Goal: Task Accomplishment & Management: Complete application form

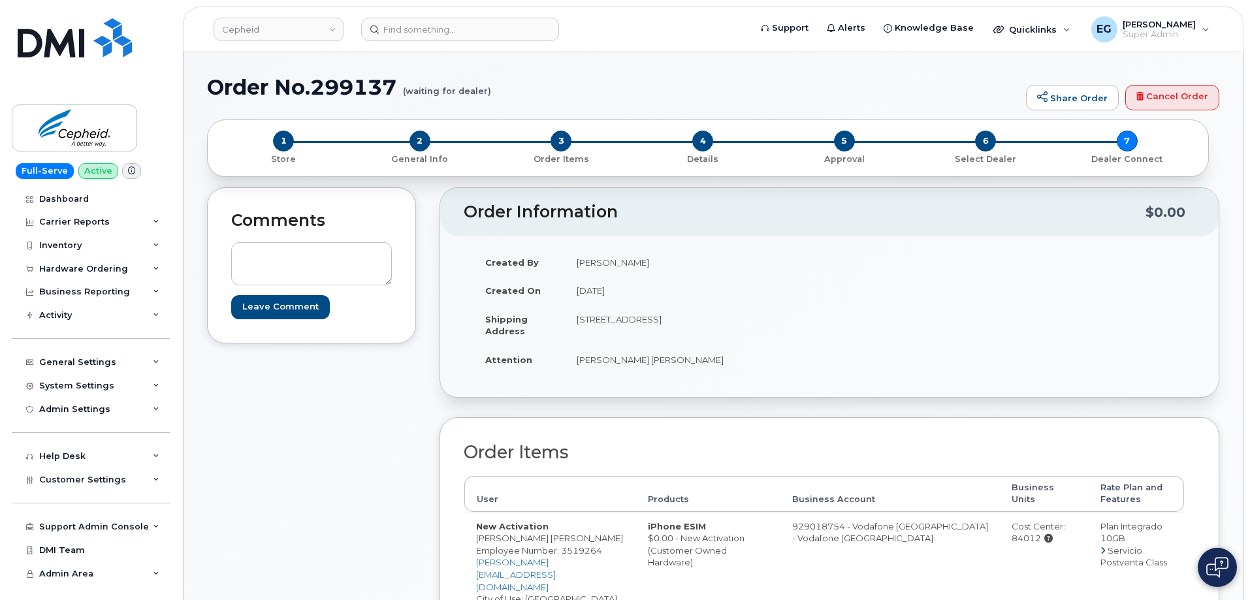
scroll to position [653, 0]
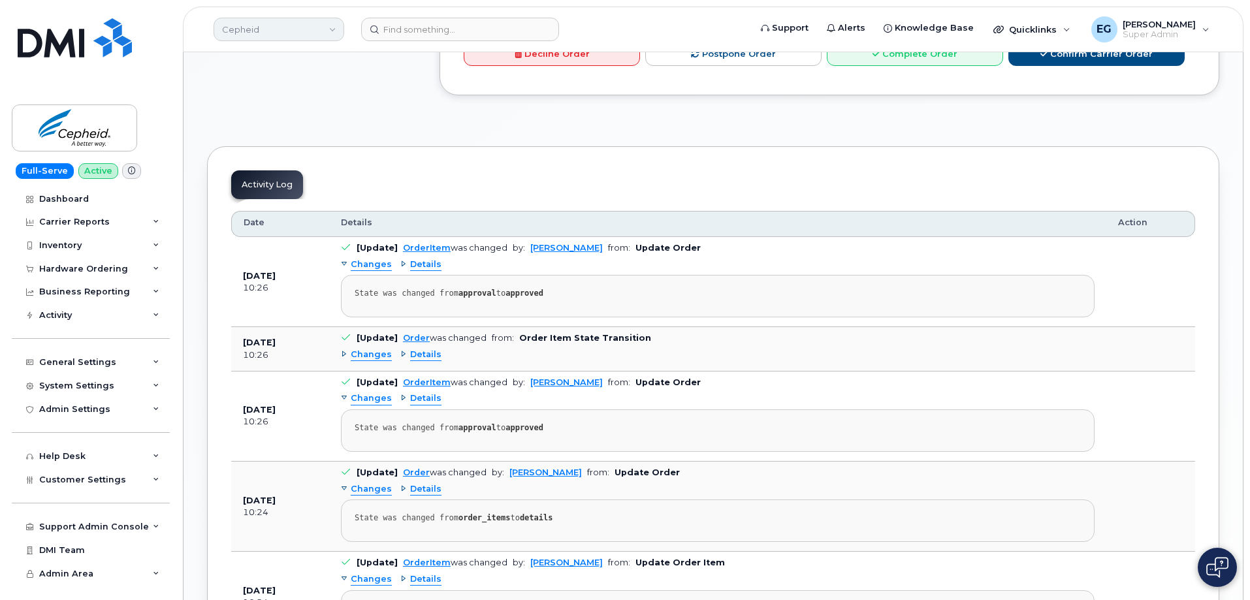
click at [258, 31] on link "Cepheid" at bounding box center [279, 30] width 131 height 24
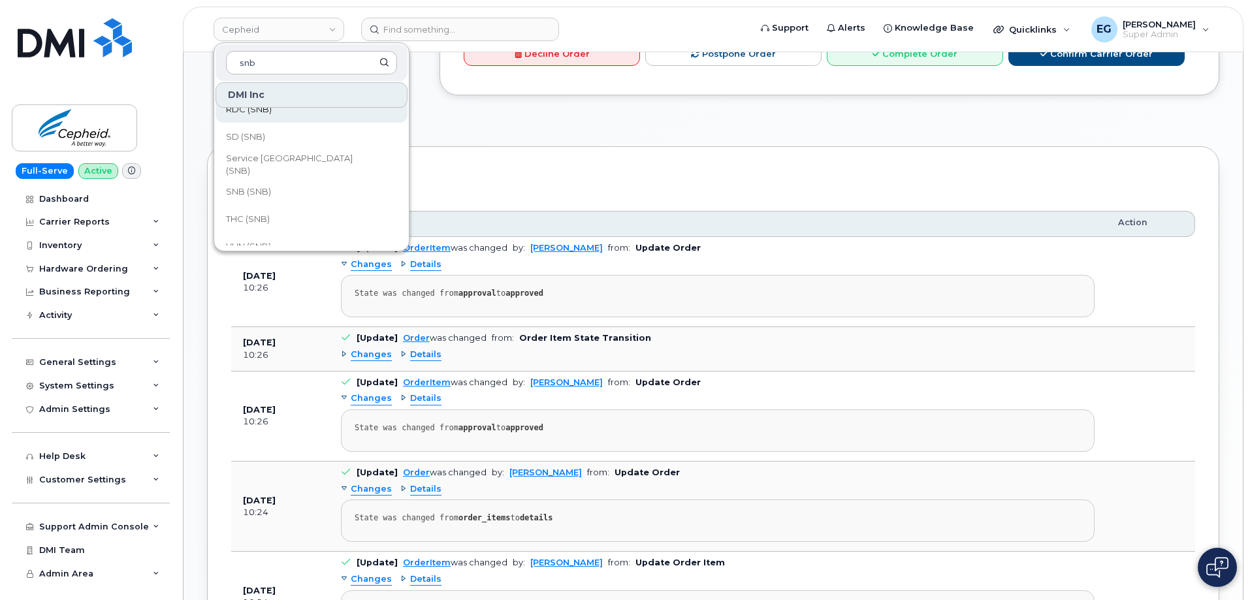
scroll to position [633, 0]
type input "snb"
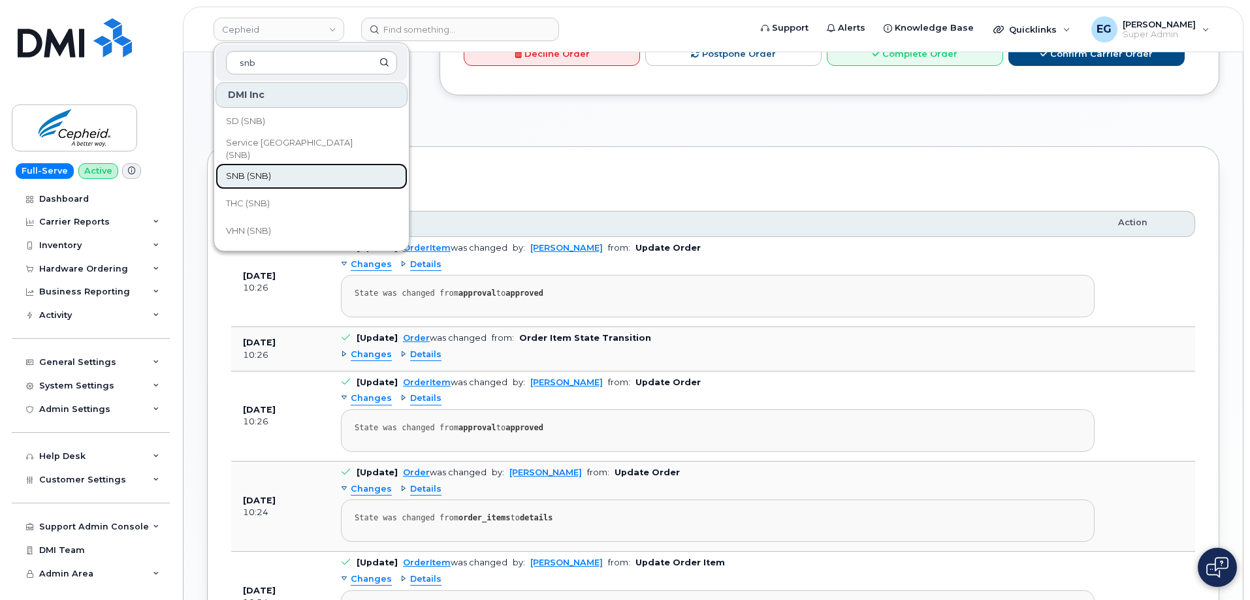
click at [294, 178] on link "SNB (SNB)" at bounding box center [312, 176] width 192 height 26
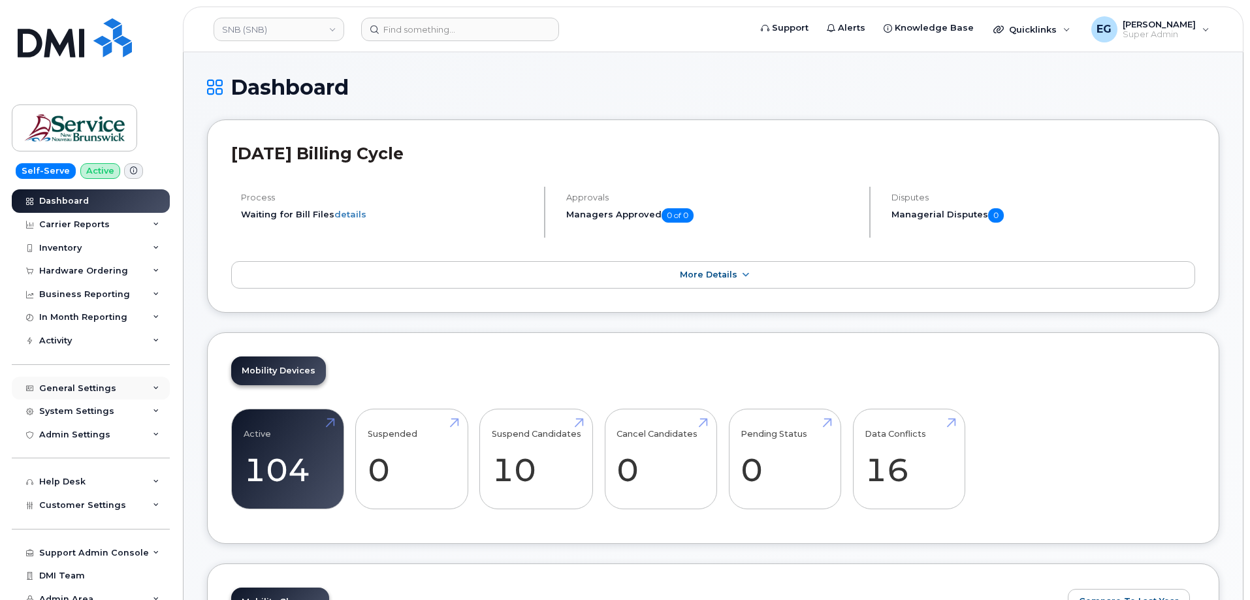
scroll to position [31, 0]
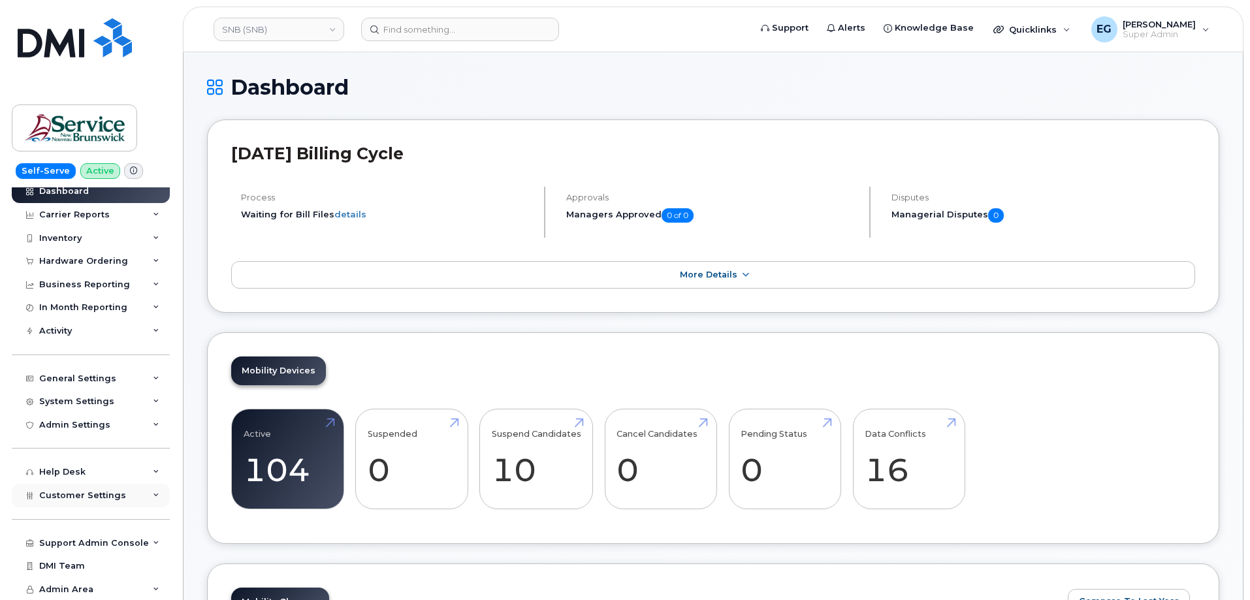
click at [88, 500] on div "Customer Settings" at bounding box center [82, 495] width 87 height 10
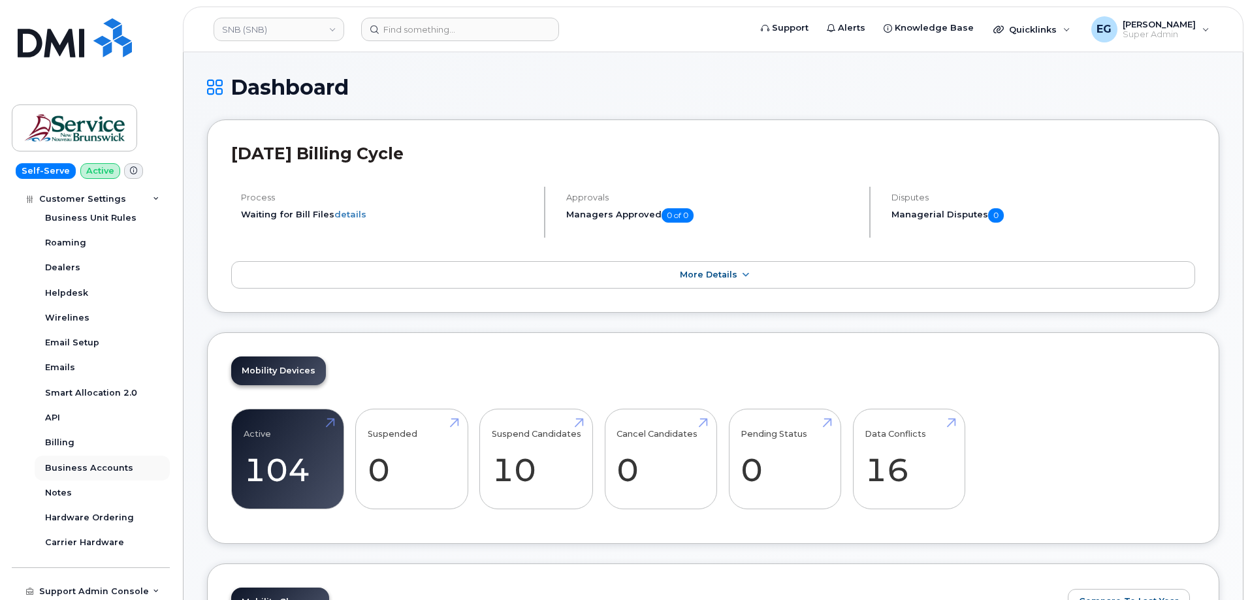
scroll to position [406, 0]
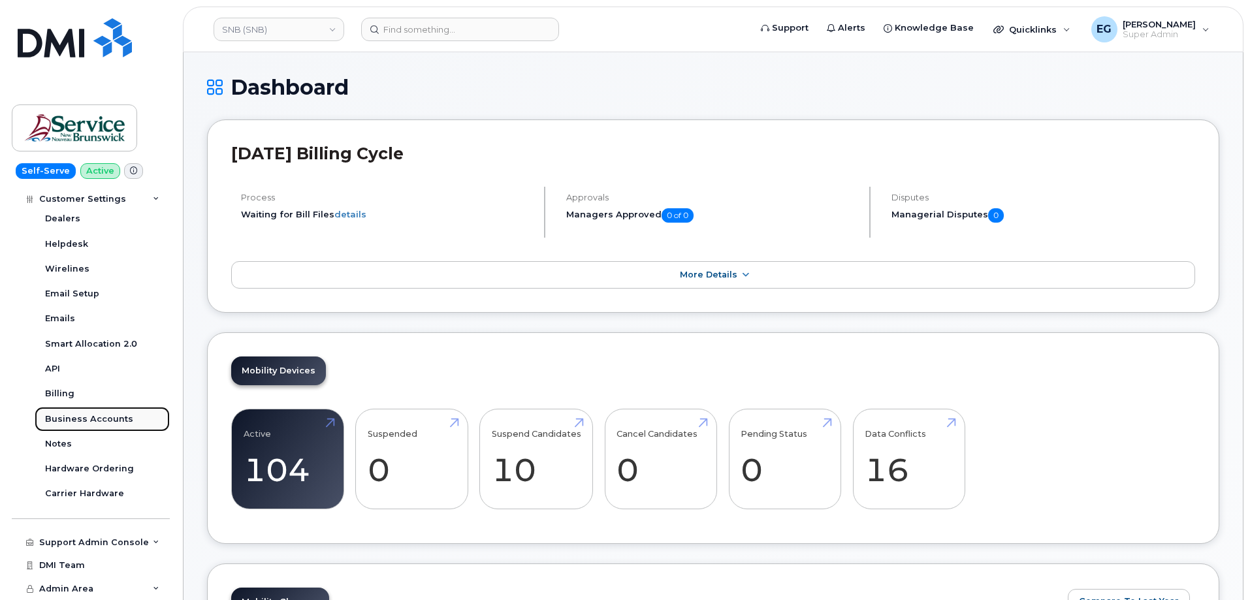
click at [88, 417] on div "Business Accounts" at bounding box center [89, 419] width 88 height 12
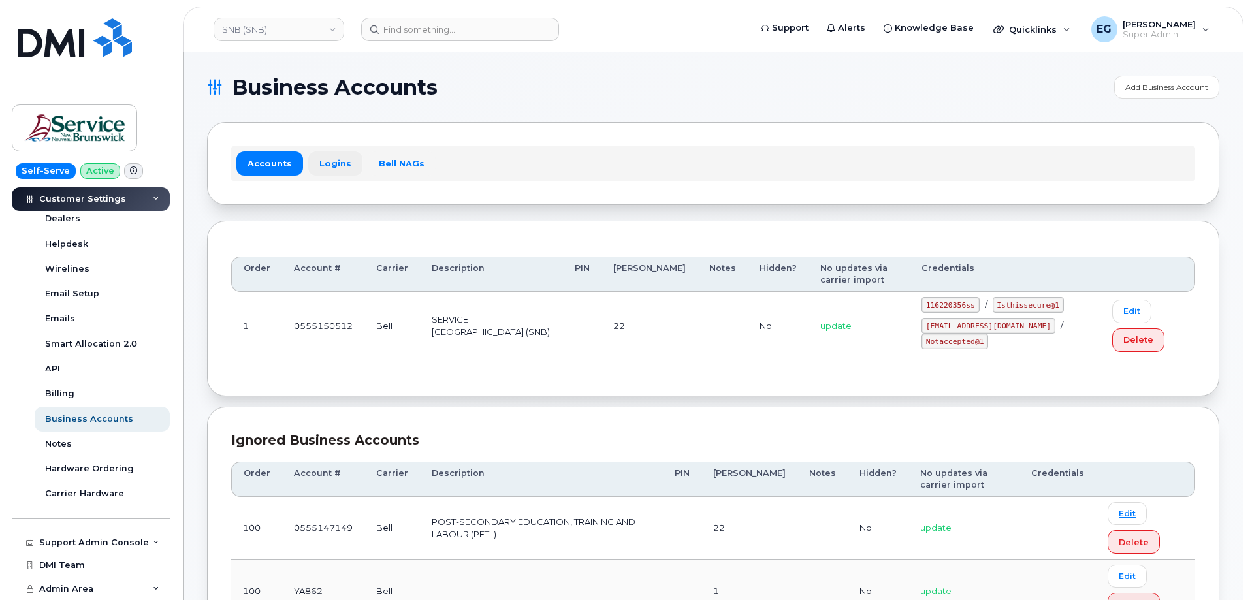
click at [341, 168] on link "Logins" at bounding box center [335, 164] width 54 height 24
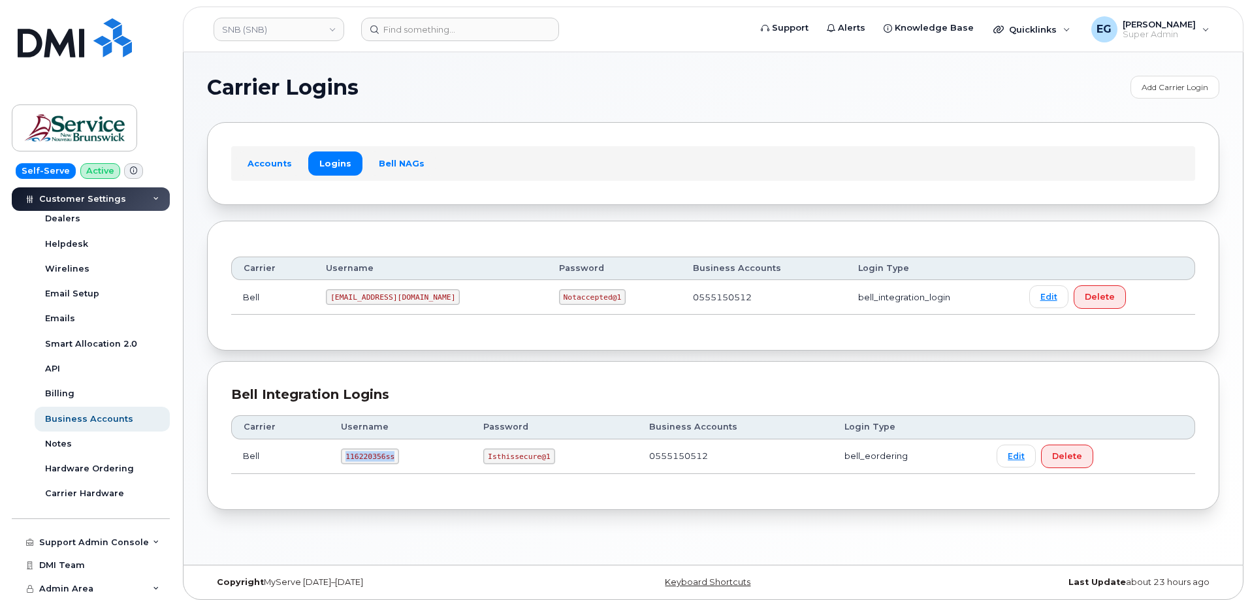
drag, startPoint x: 389, startPoint y: 458, endPoint x: 327, endPoint y: 455, distance: 62.1
click at [327, 455] on tr "Bell 116220356ss Isthissecure@1 0555150512 bell_eordering Edit Delete" at bounding box center [713, 457] width 964 height 35
copy tr "116220356ss"
drag, startPoint x: 543, startPoint y: 460, endPoint x: 488, endPoint y: 455, distance: 55.7
click at [488, 455] on code "Isthissecure@1" at bounding box center [518, 457] width 71 height 16
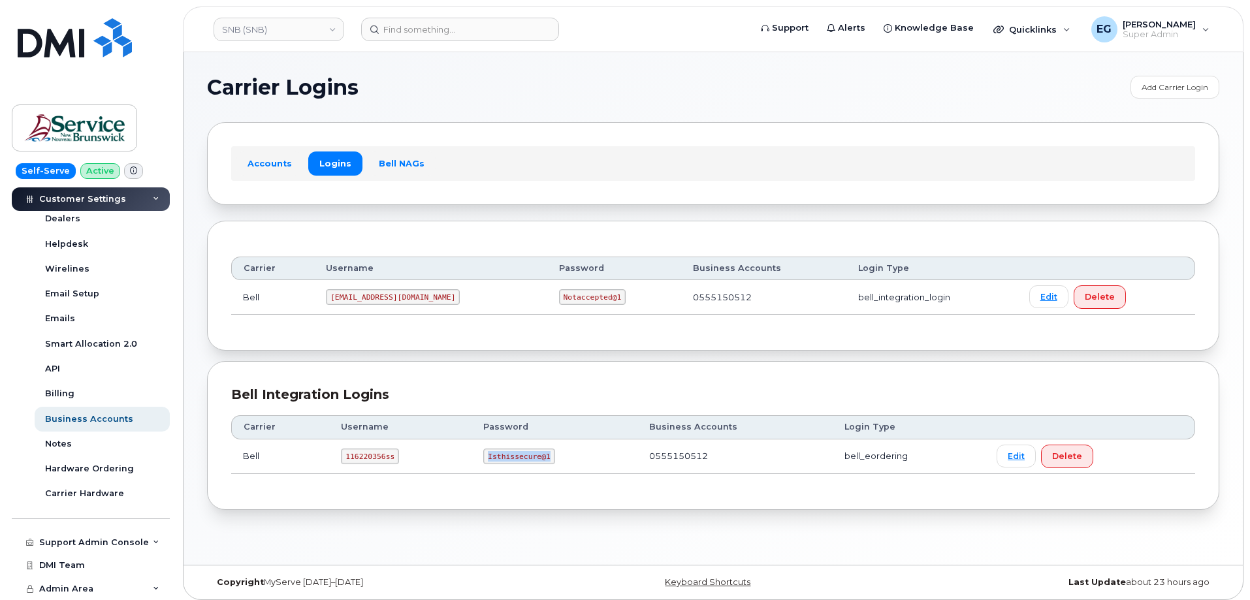
copy code "Isthissecure@1"
click at [151, 13] on div "Self-Serve Active Global Dashboard Dashboard Carrier Reports Monthly Billing Da…" at bounding box center [88, 300] width 177 height 600
click at [404, 26] on input at bounding box center [460, 30] width 198 height 24
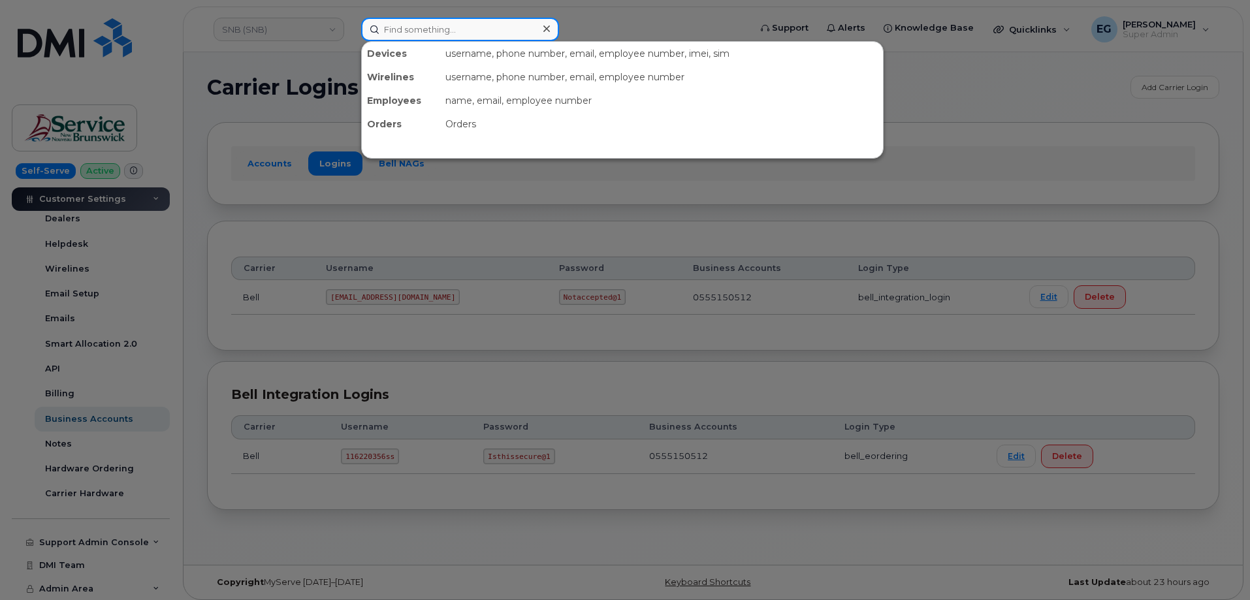
paste input "295653"
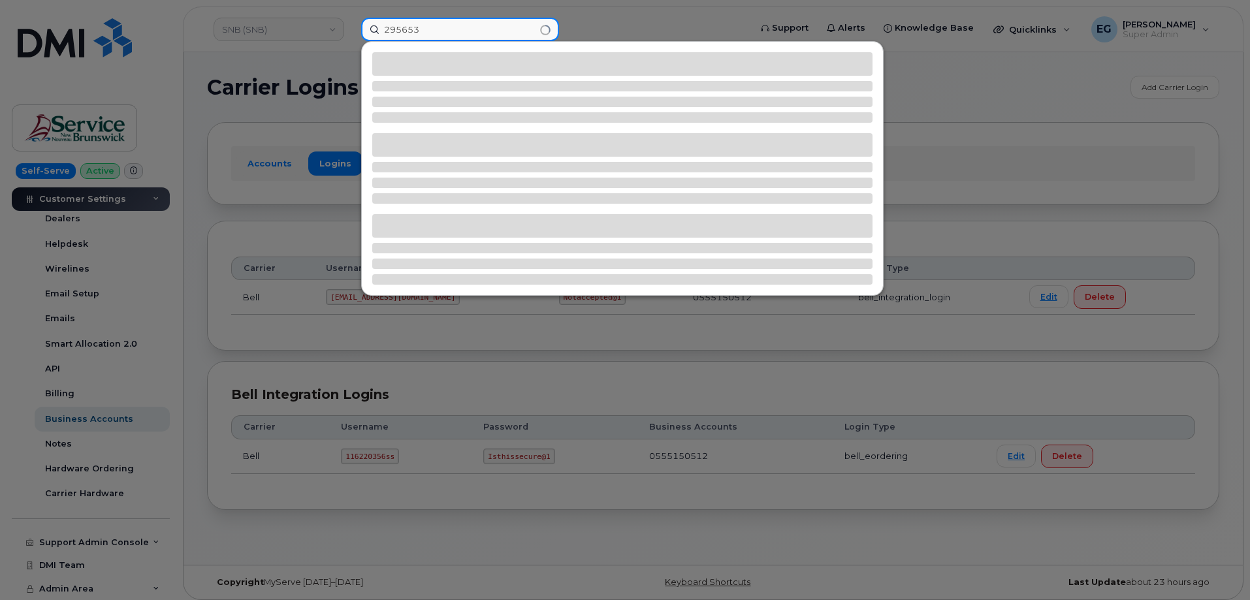
type input "295653"
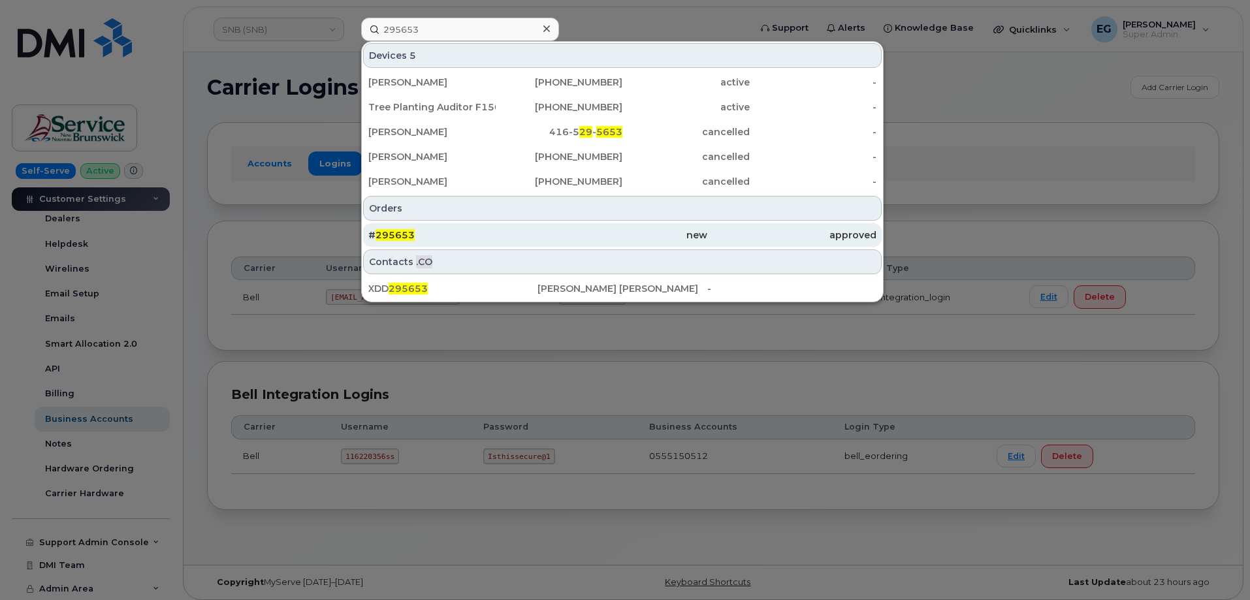
click at [397, 238] on span "295653" at bounding box center [395, 235] width 39 height 12
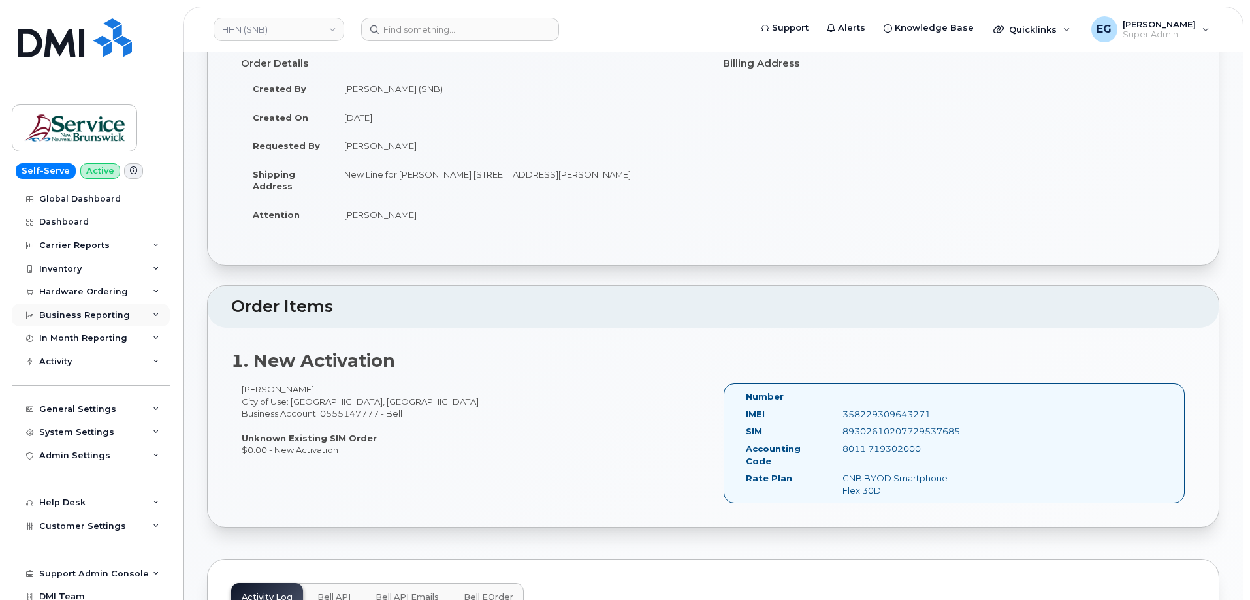
scroll to position [65, 0]
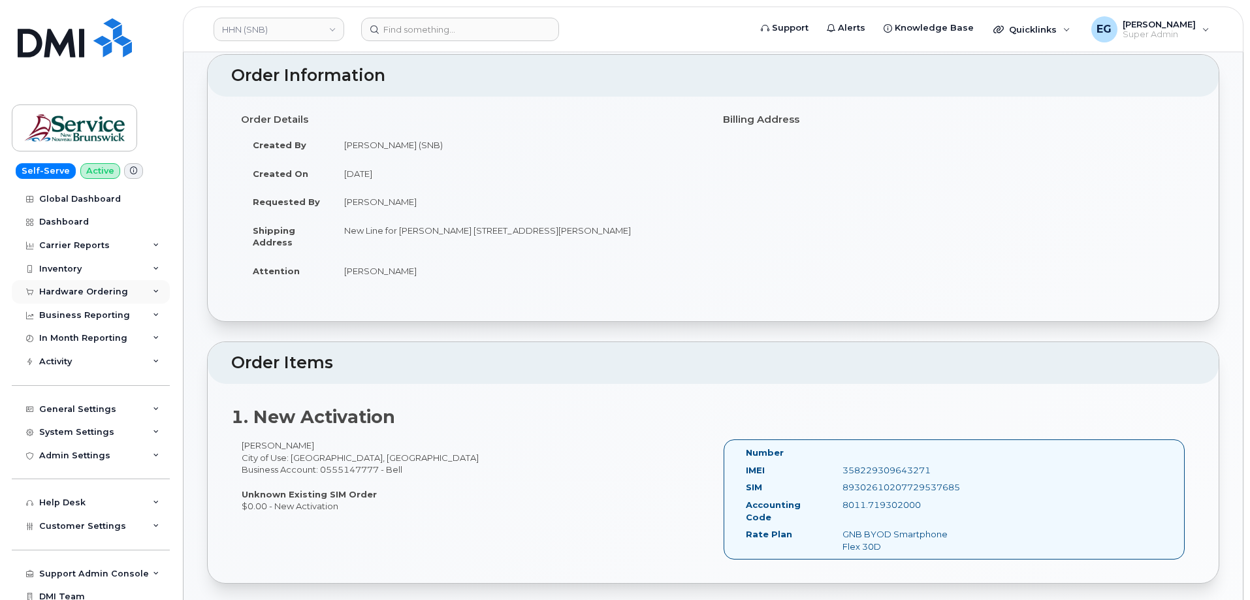
click at [93, 294] on div "Hardware Ordering" at bounding box center [83, 292] width 89 height 10
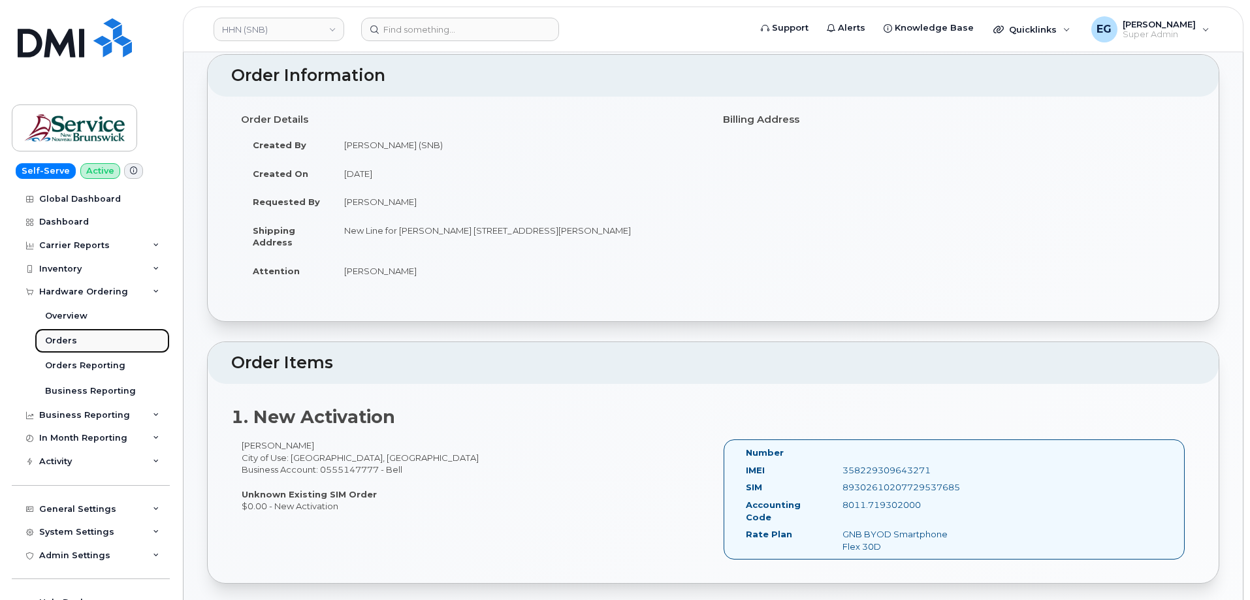
click at [63, 339] on div "Orders" at bounding box center [61, 341] width 32 height 12
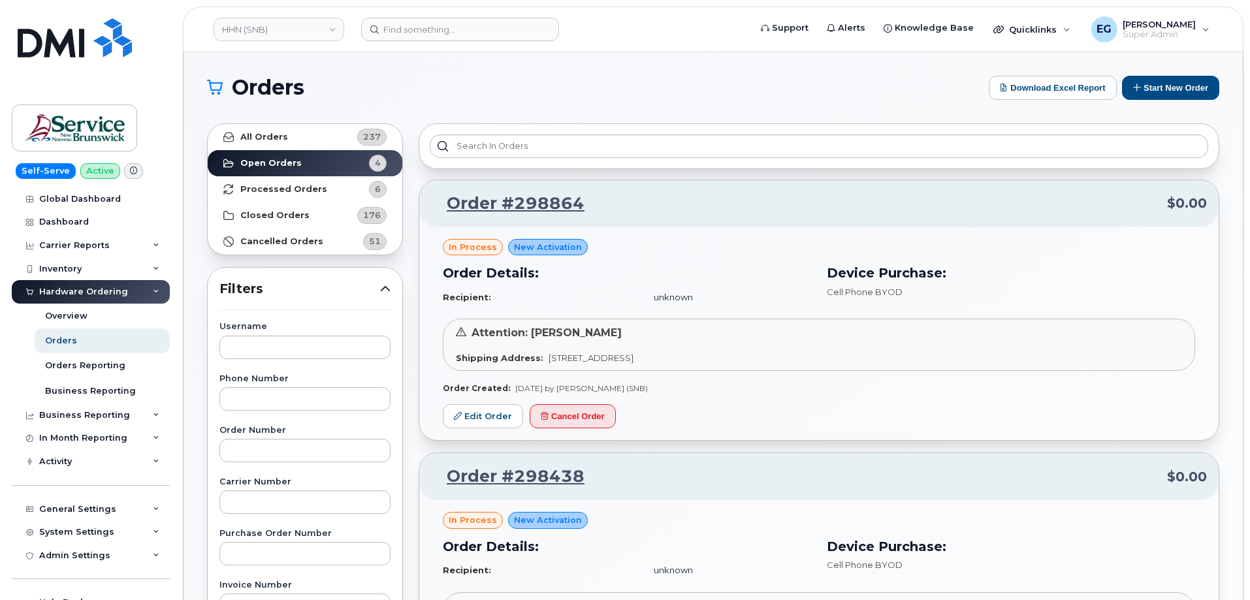
click at [426, 528] on div "in process New Activation Order Details: Recipient: unknown Device Purchase: Ce…" at bounding box center [818, 607] width 799 height 214
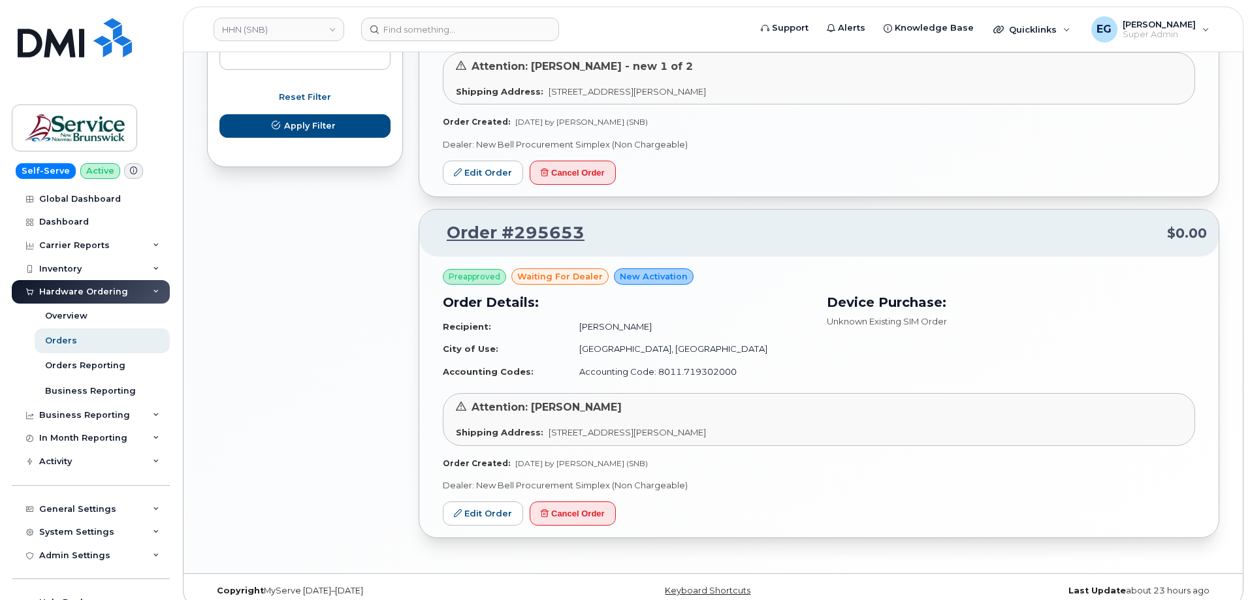
scroll to position [873, 0]
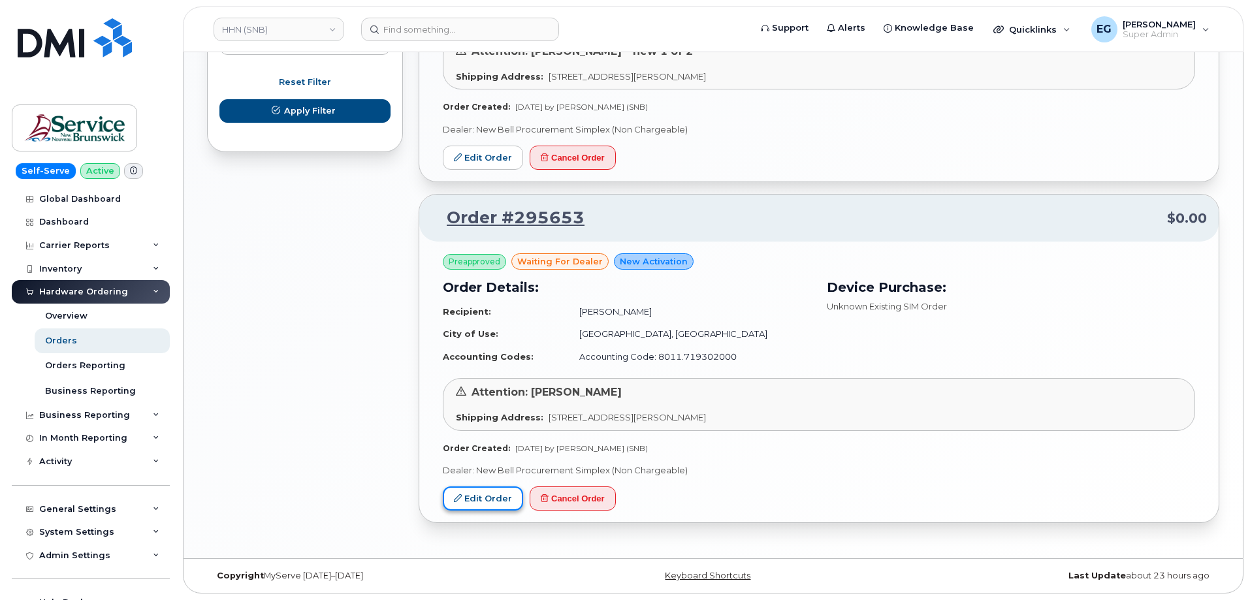
click at [473, 497] on link "Edit Order" at bounding box center [483, 499] width 80 height 24
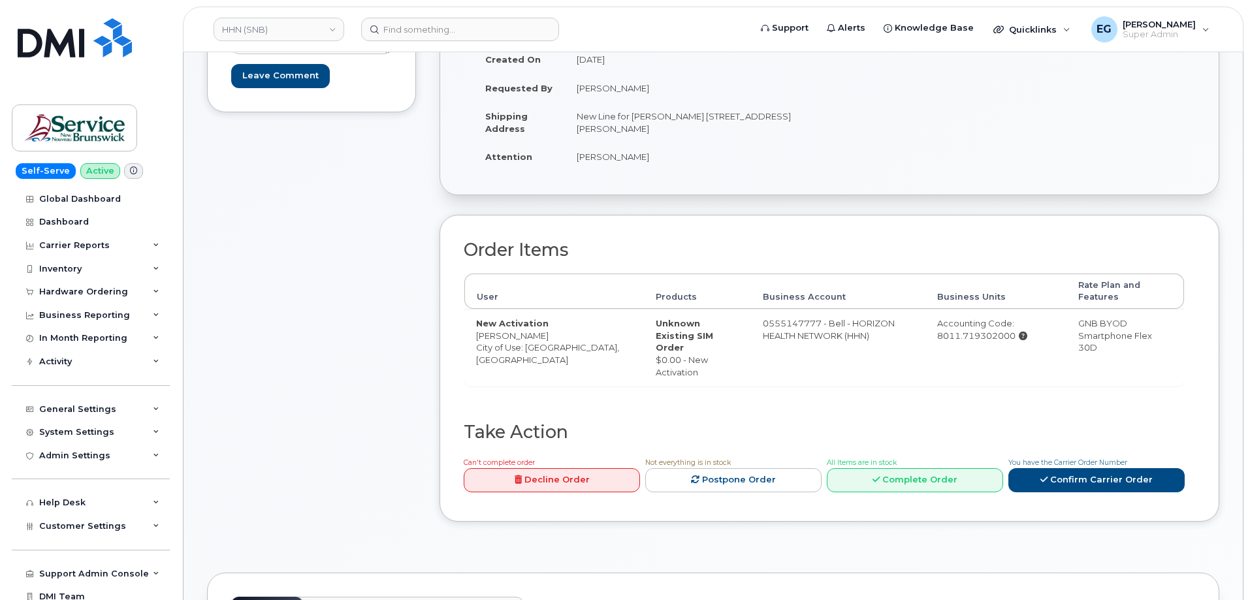
scroll to position [261, 0]
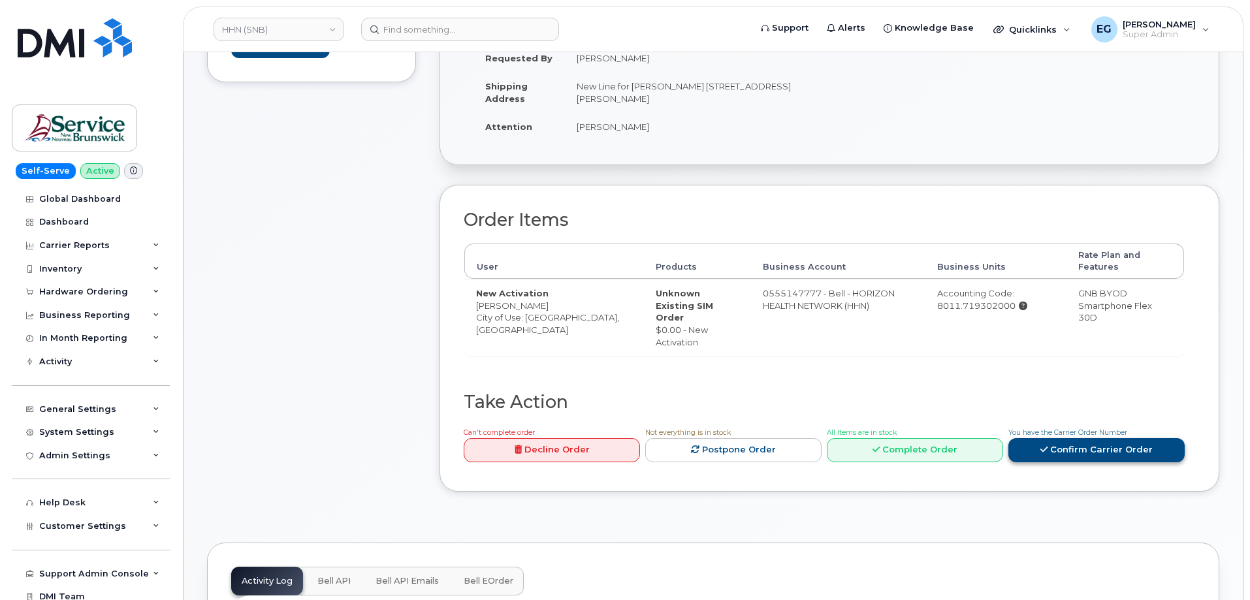
click at [1061, 438] on link "Confirm Carrier Order" at bounding box center [1096, 450] width 176 height 24
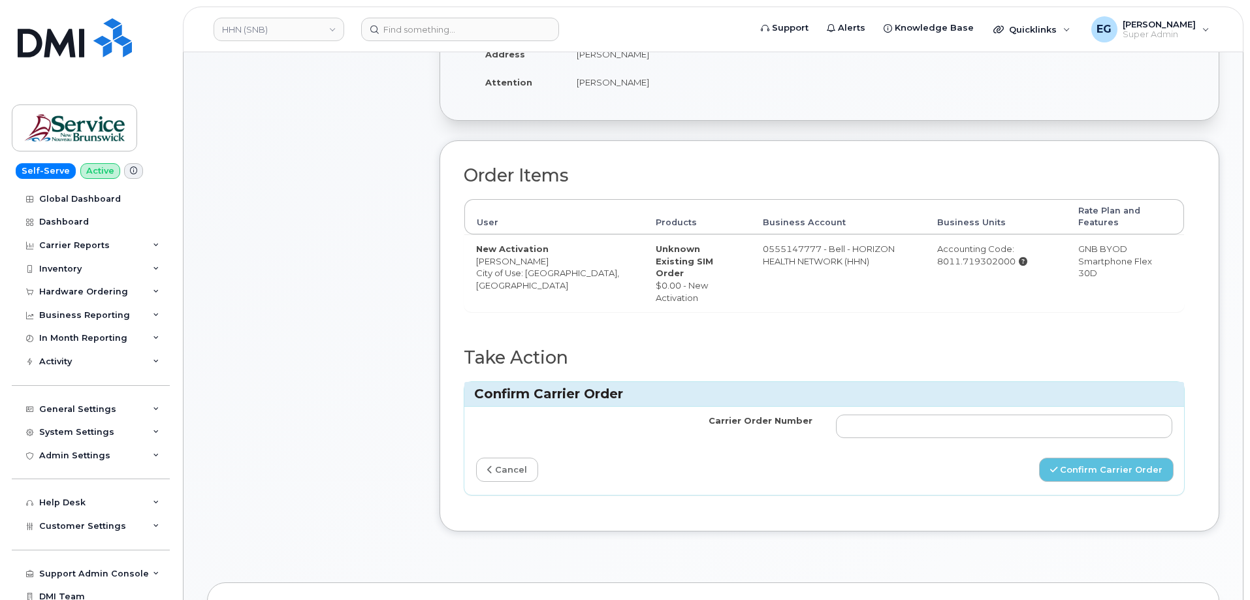
scroll to position [327, 0]
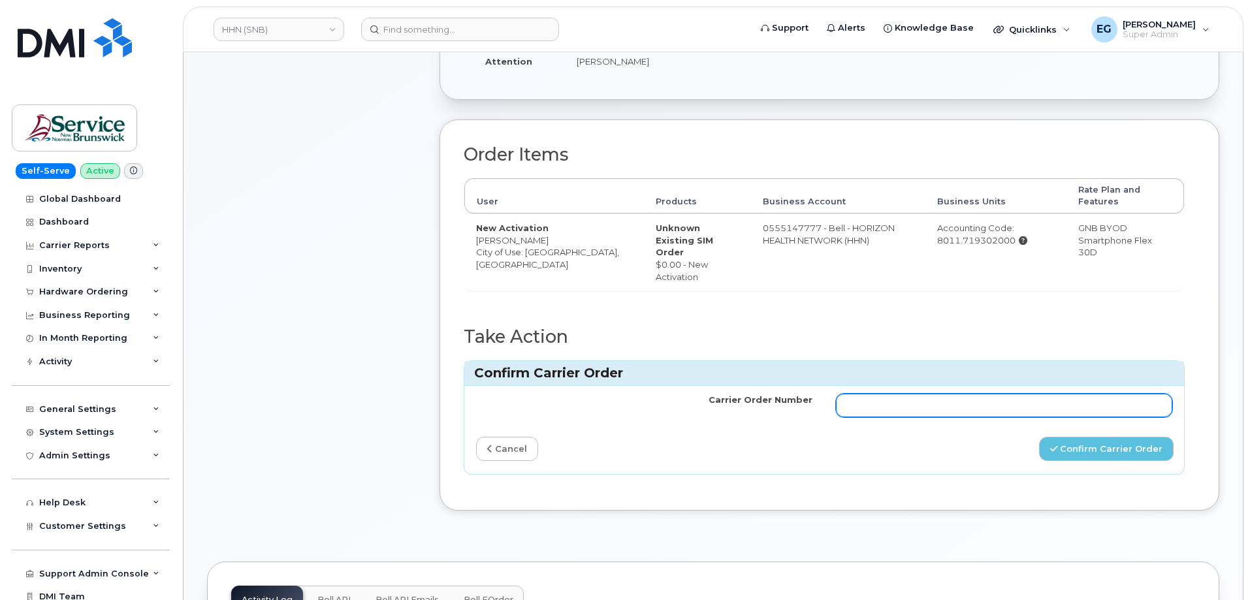
paste input "2998678"
type input "2998678"
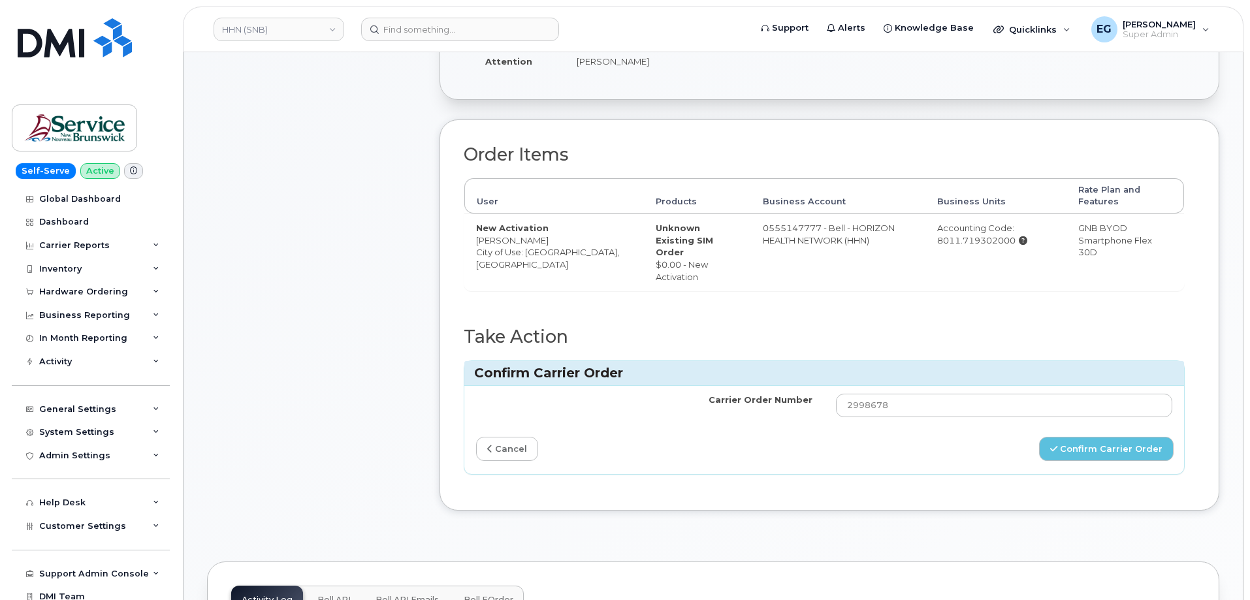
click at [941, 437] on div "Confirm Carrier Order" at bounding box center [1004, 449] width 360 height 24
click at [1074, 437] on button "Confirm Carrier Order" at bounding box center [1106, 449] width 135 height 24
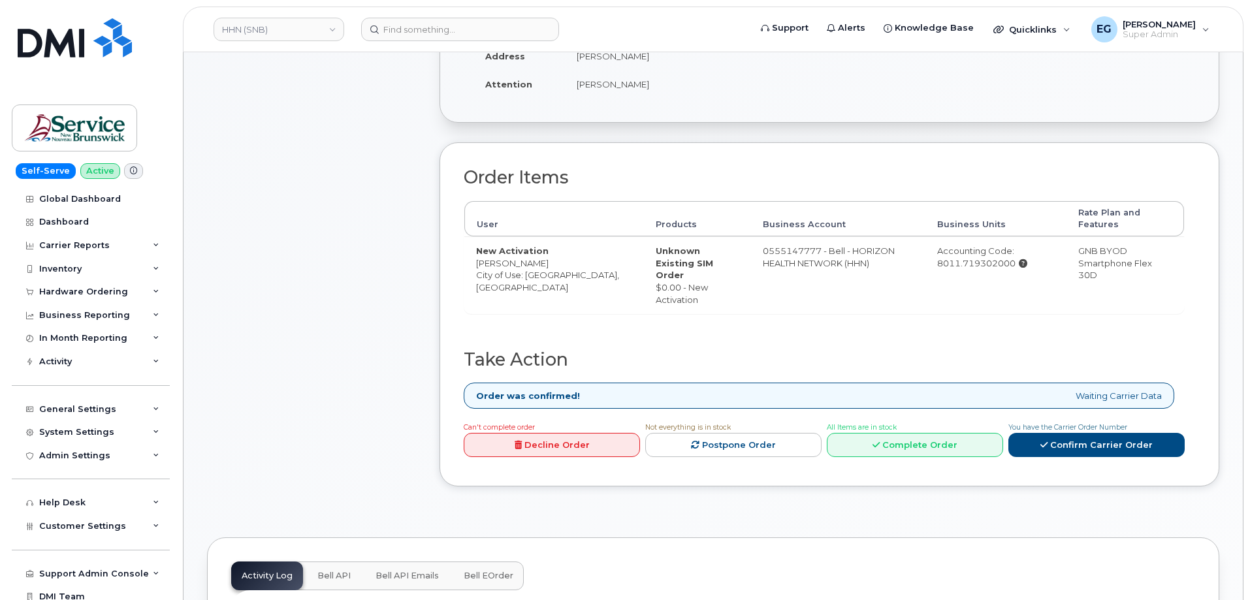
scroll to position [327, 0]
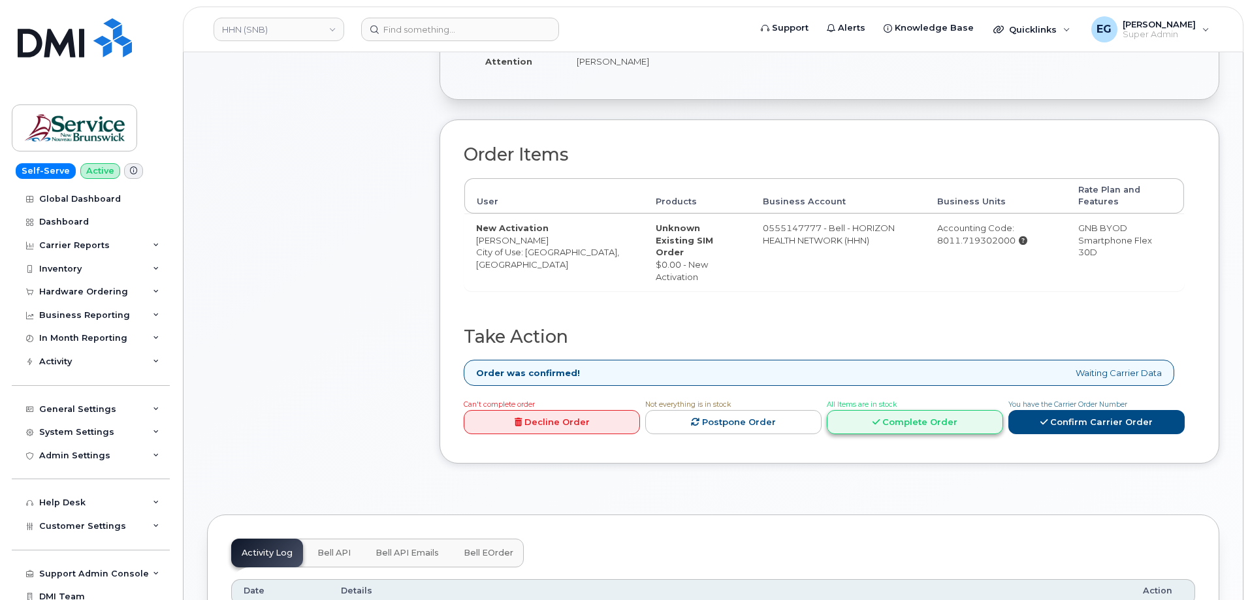
click at [910, 410] on link "Complete Order" at bounding box center [915, 422] width 176 height 24
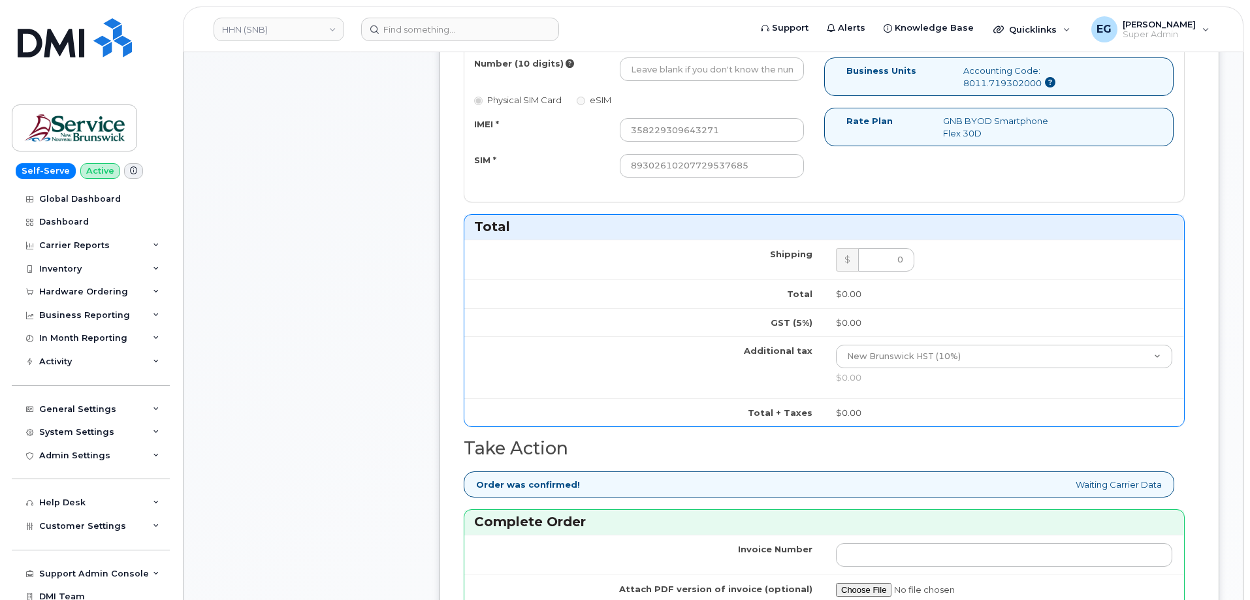
scroll to position [588, 0]
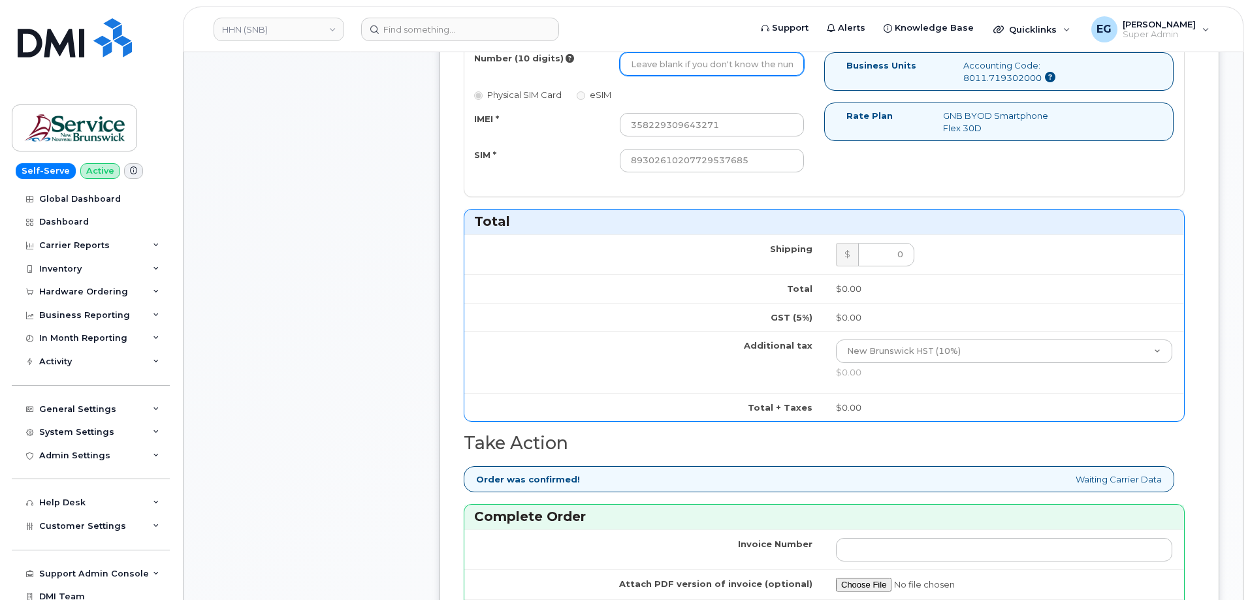
paste input "5064292315"
type input "5064292315"
click at [675, 270] on td "Shipping" at bounding box center [644, 254] width 360 height 40
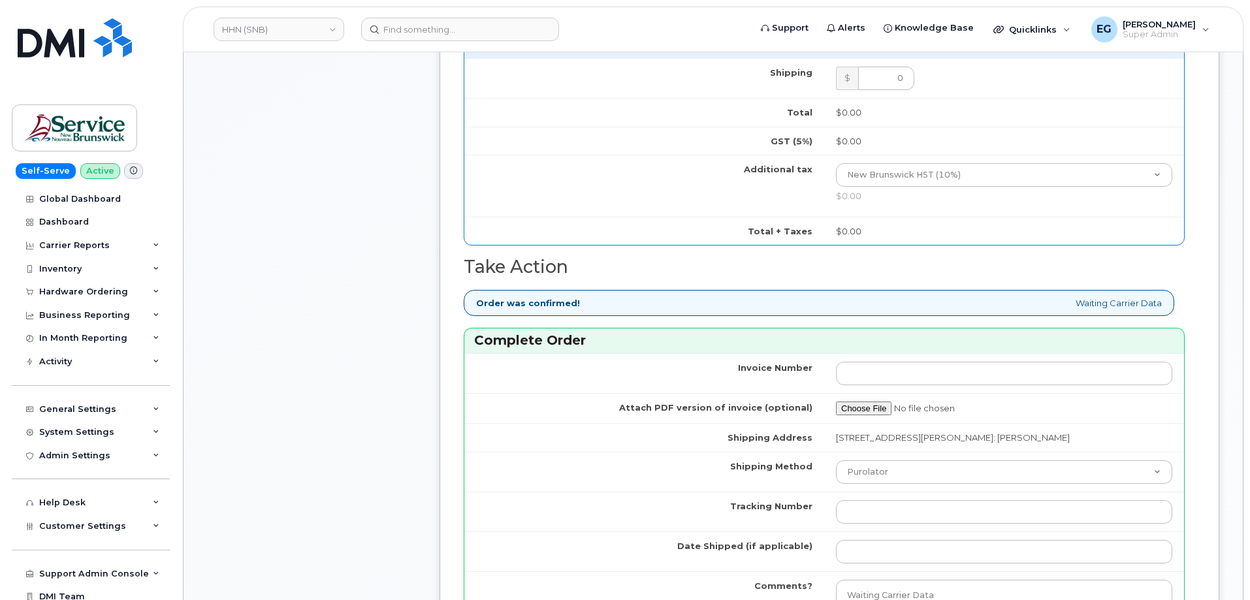
scroll to position [784, 0]
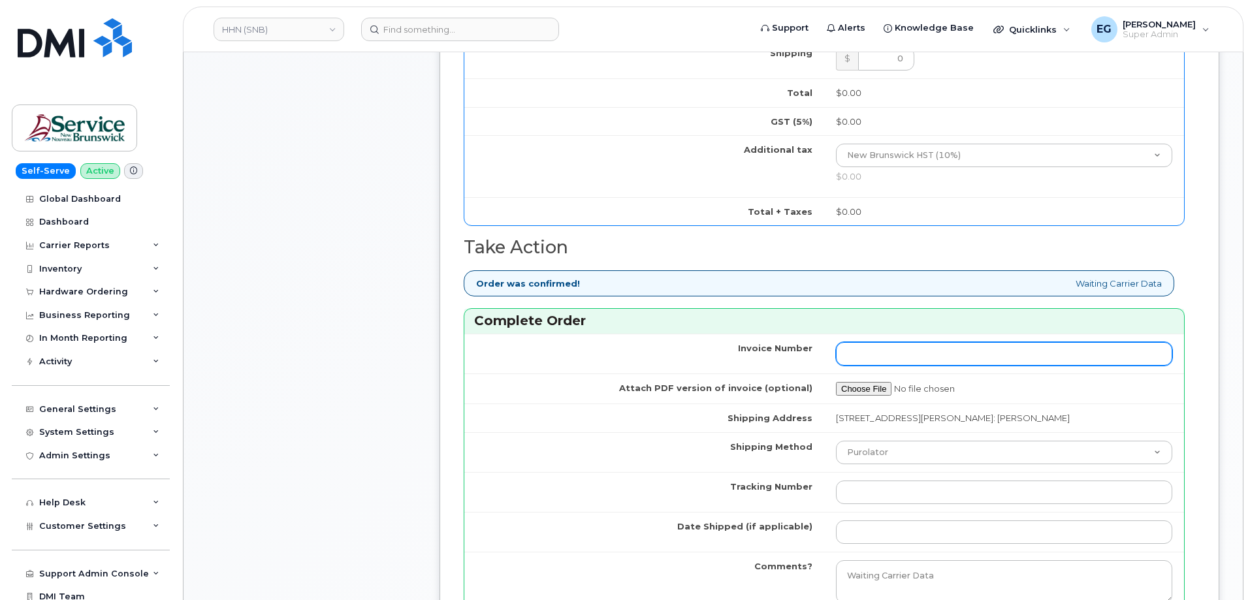
click at [888, 357] on input "Invoice Number" at bounding box center [1004, 354] width 336 height 24
paste input "2998678"
type input "2998678"
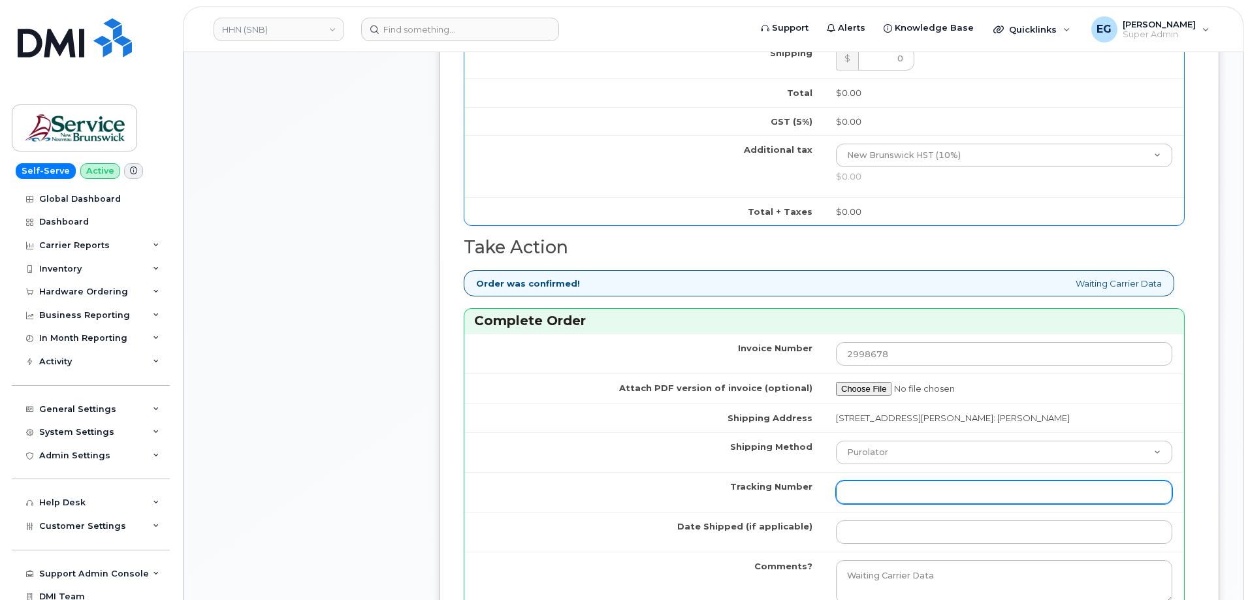
click at [873, 504] on input "Tracking Number" at bounding box center [1004, 493] width 336 height 24
type input "na"
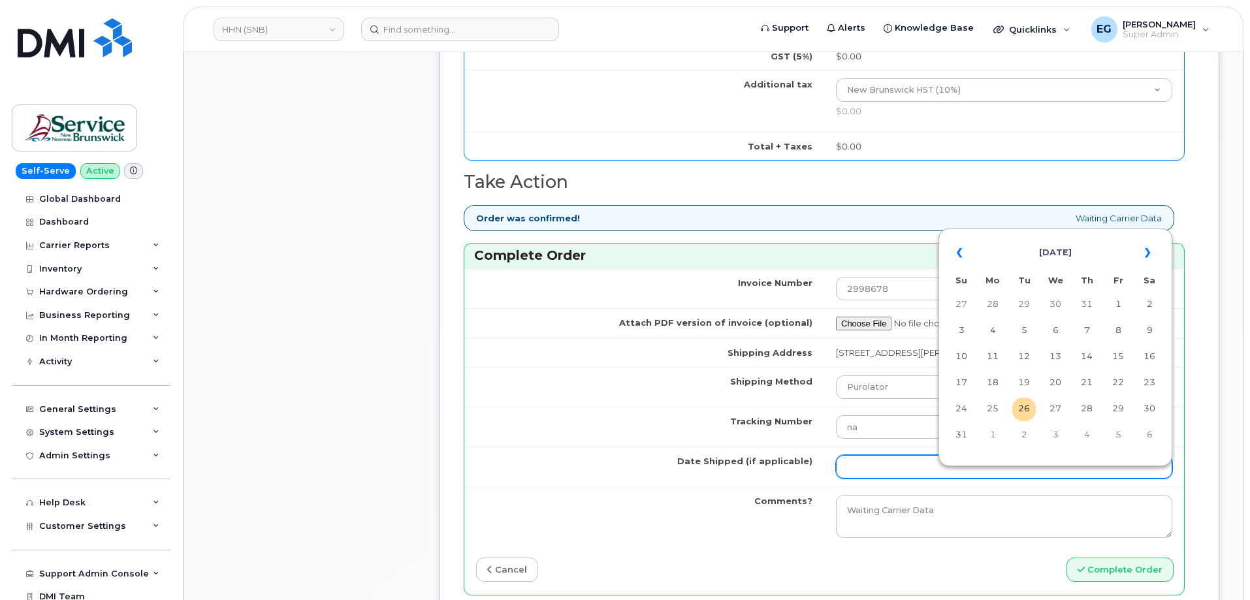
click at [895, 479] on input "Date Shipped (if applicable)" at bounding box center [1004, 467] width 336 height 24
click at [965, 258] on th "«" at bounding box center [962, 252] width 24 height 31
click at [1059, 377] on td "23" at bounding box center [1056, 384] width 24 height 24
type input "2025-07-23"
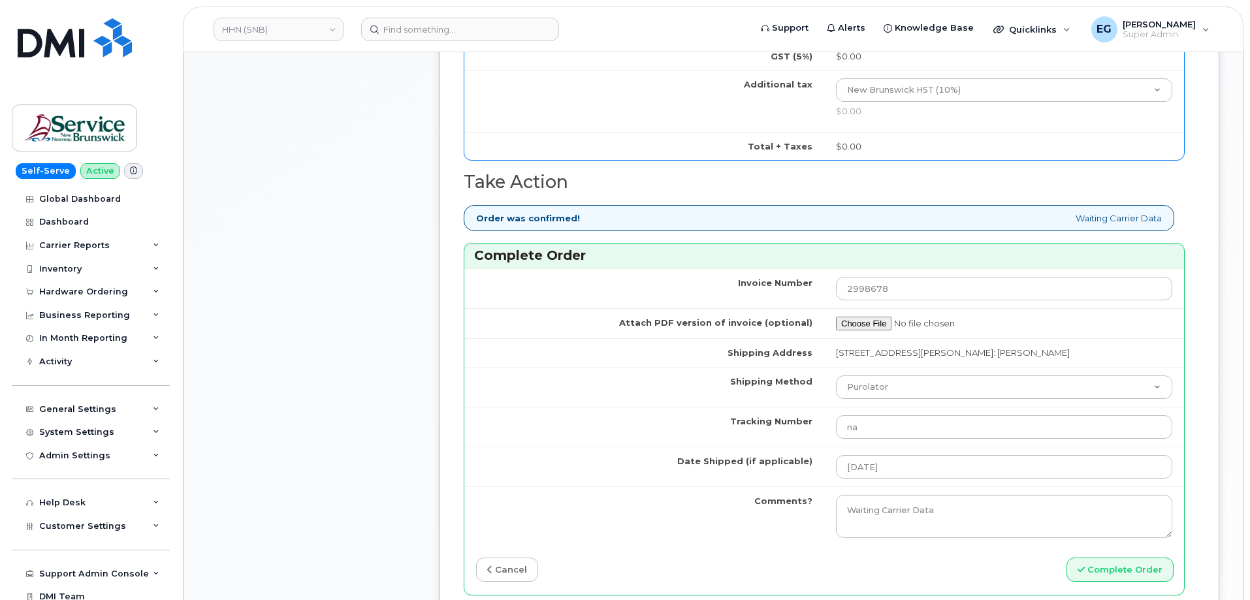
click at [629, 469] on td "Date Shipped (if applicable)" at bounding box center [644, 467] width 360 height 40
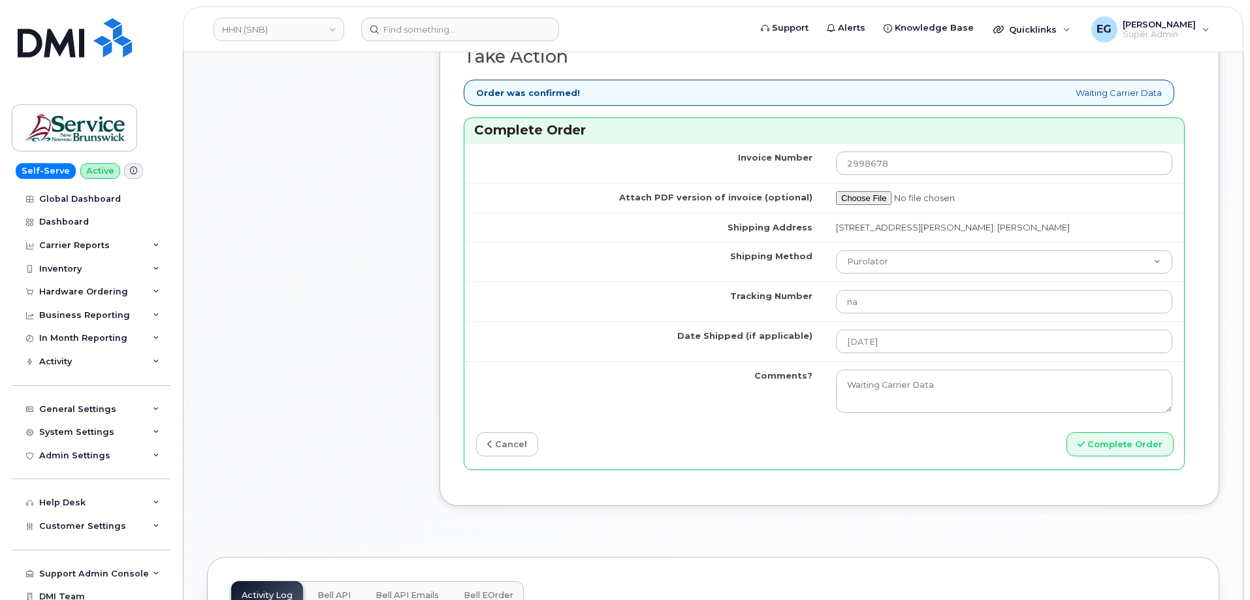
scroll to position [980, 0]
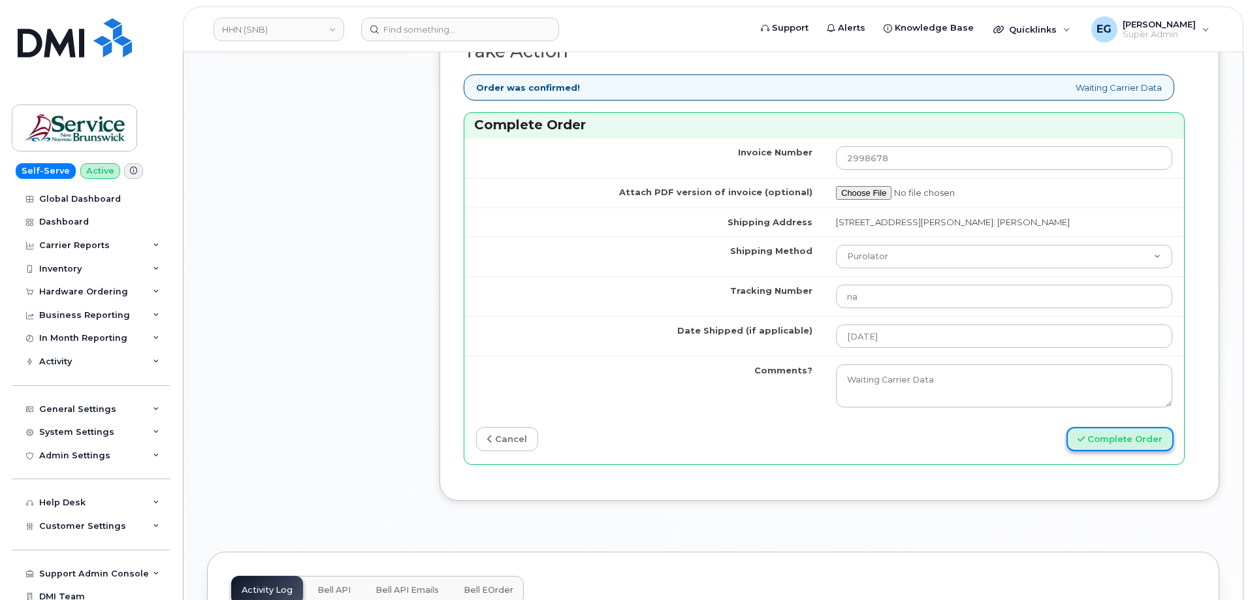
click at [1103, 451] on button "Complete Order" at bounding box center [1119, 439] width 107 height 24
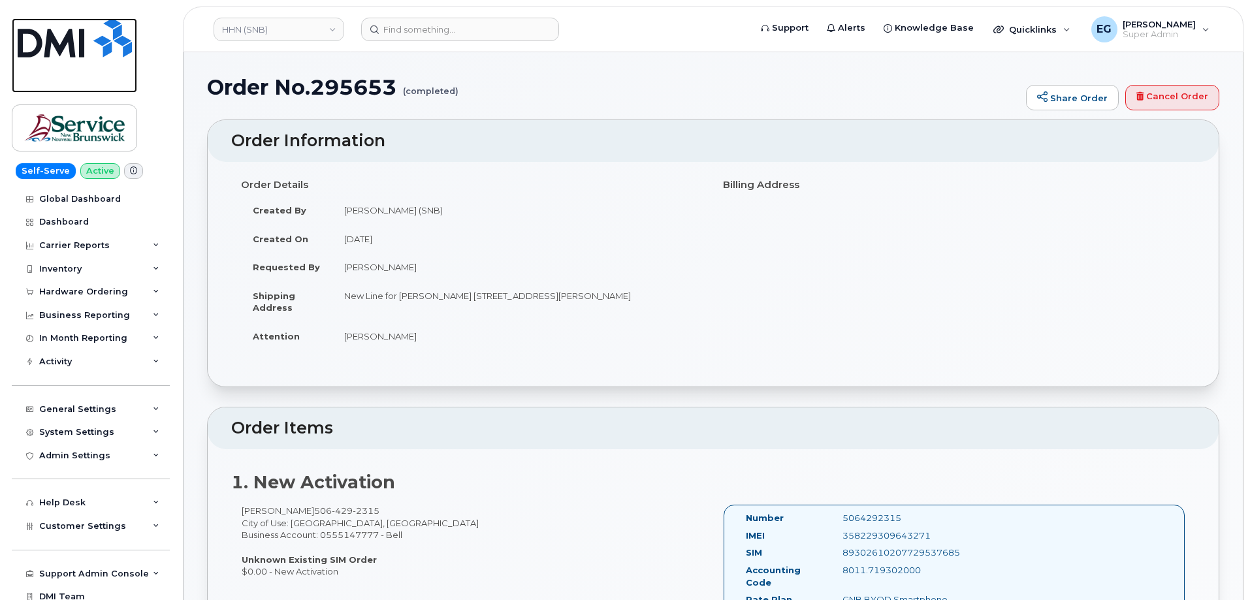
drag, startPoint x: 135, startPoint y: 57, endPoint x: 295, endPoint y: 67, distance: 160.3
click at [135, 57] on link at bounding box center [74, 55] width 125 height 74
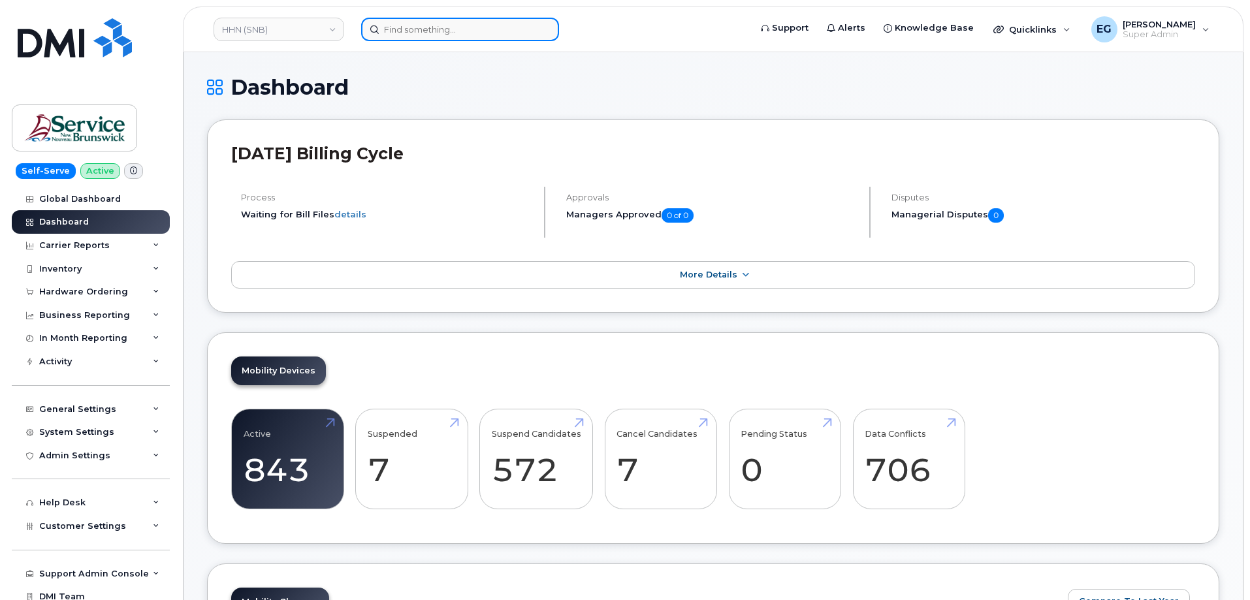
click at [416, 37] on input at bounding box center [460, 30] width 198 height 24
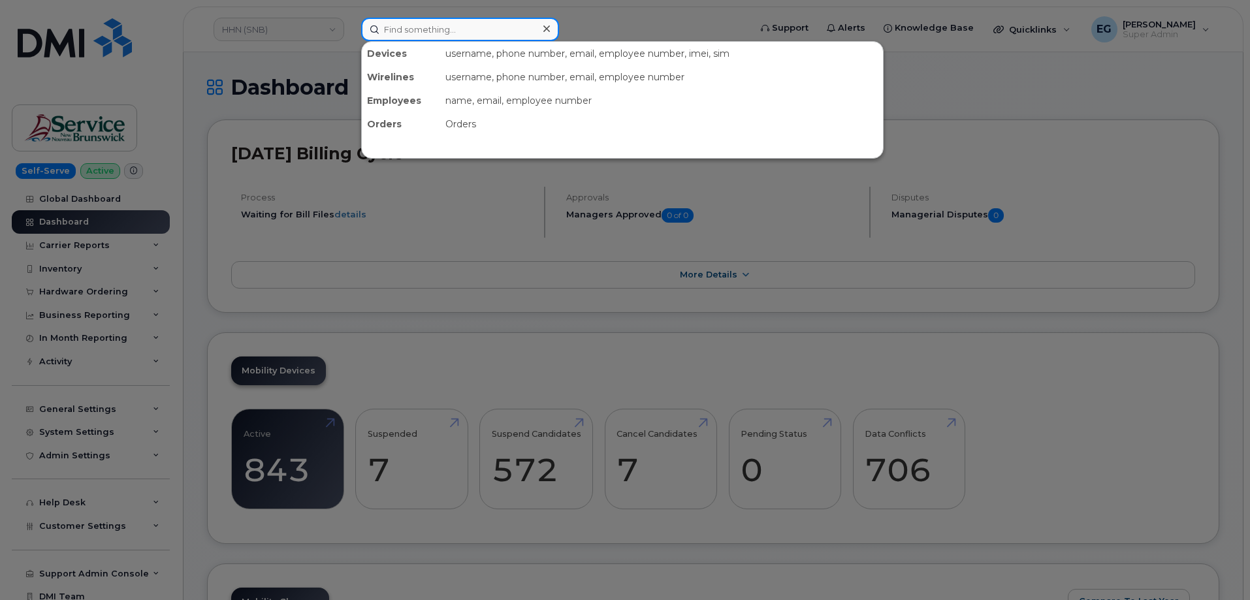
paste input "298689"
type input "298689"
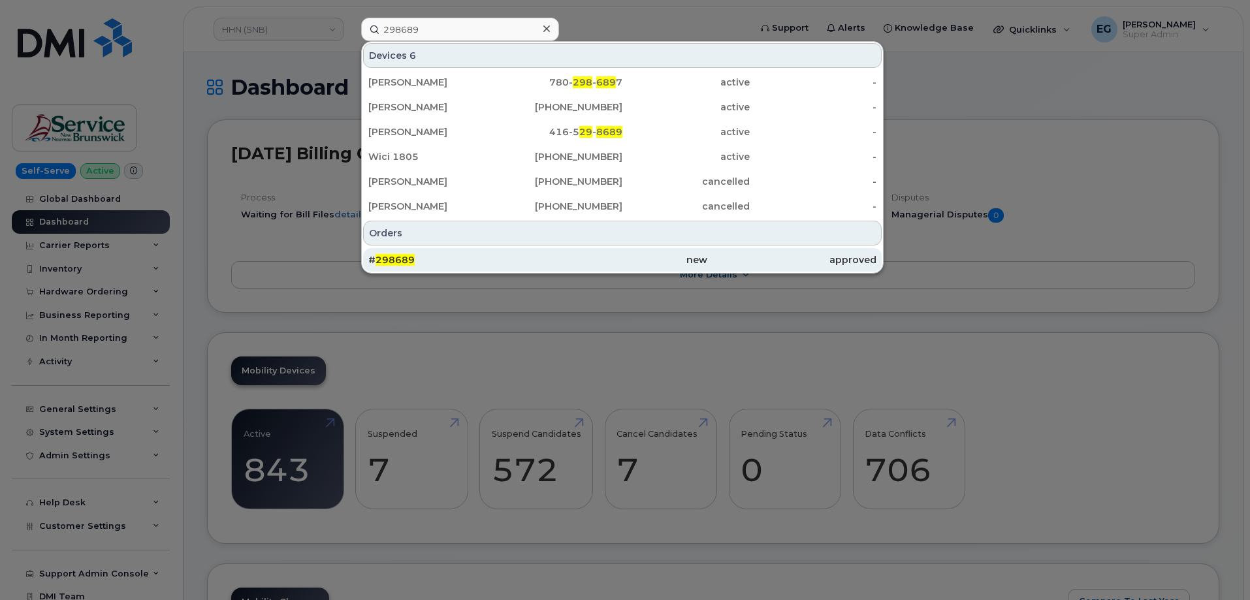
click at [385, 265] on span "298689" at bounding box center [395, 260] width 39 height 12
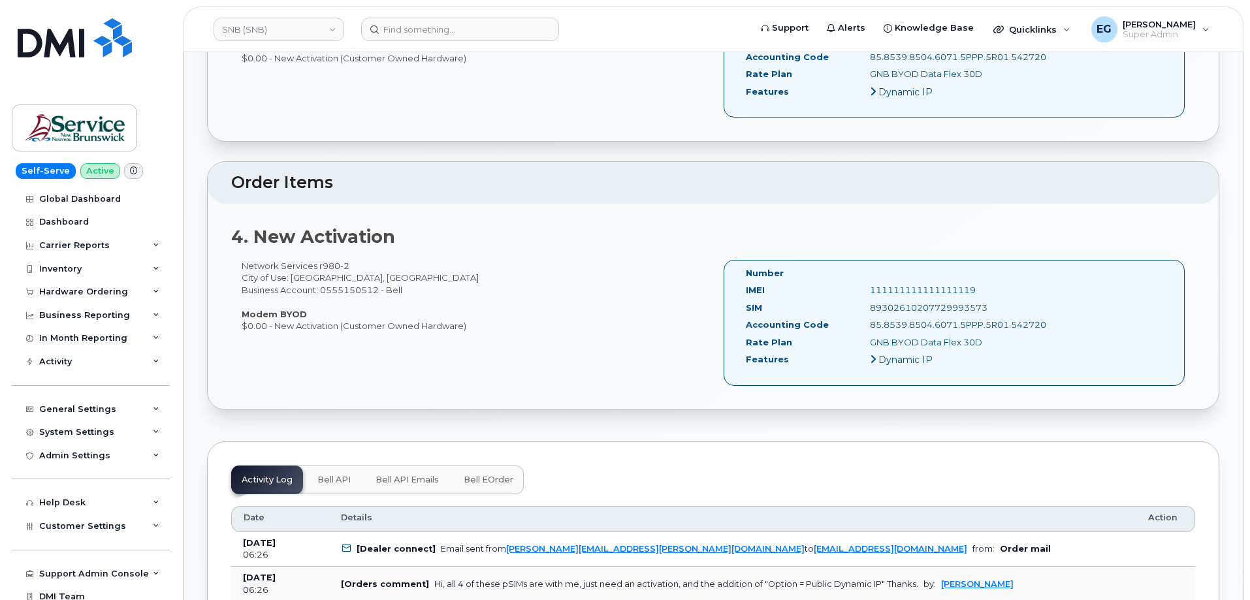
scroll to position [980, 0]
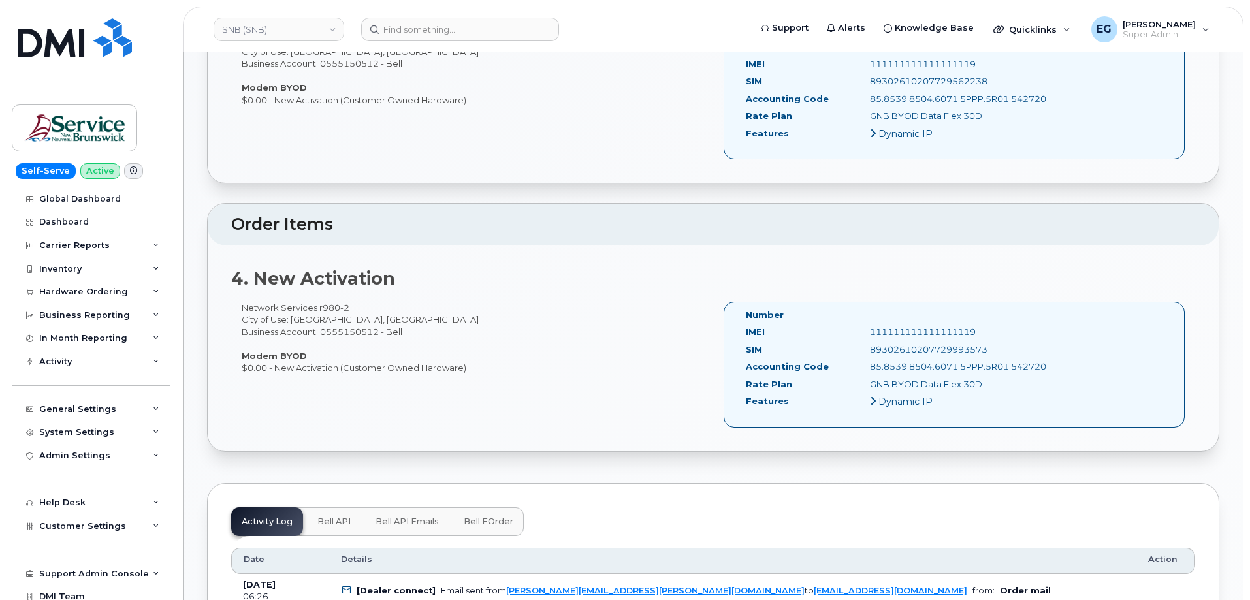
click at [945, 330] on div "111111111111111119" at bounding box center [947, 332] width 174 height 12
copy div "111111111111111119"
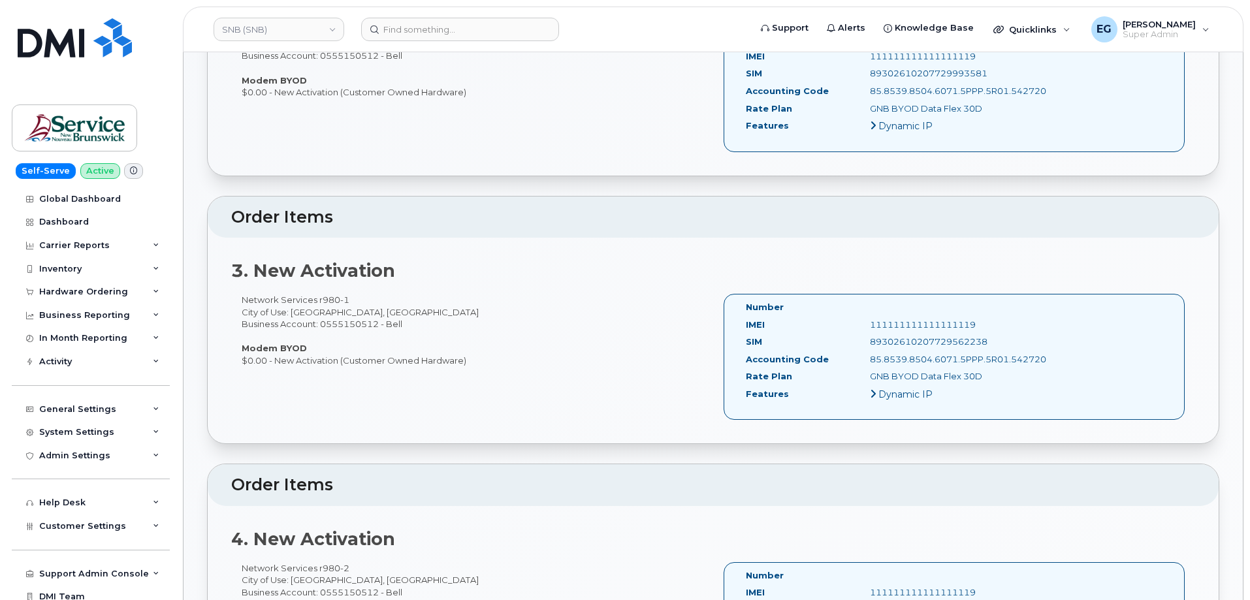
scroll to position [718, 0]
click at [906, 328] on div "111111111111111119" at bounding box center [947, 325] width 174 height 12
copy div "111111111111111119"
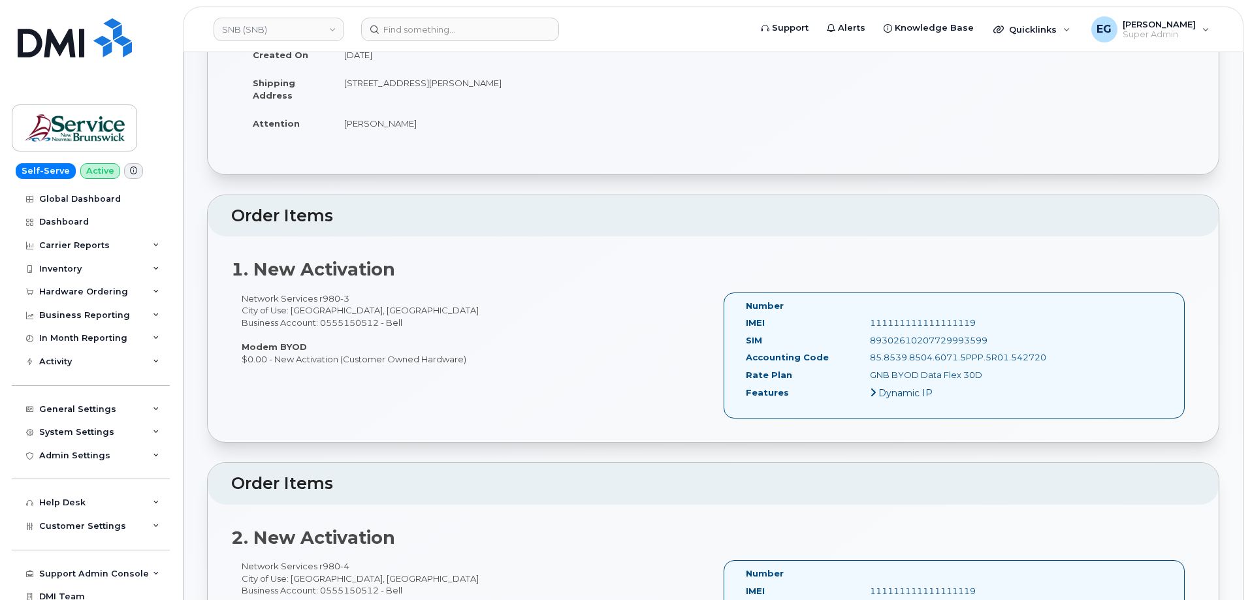
scroll to position [196, 0]
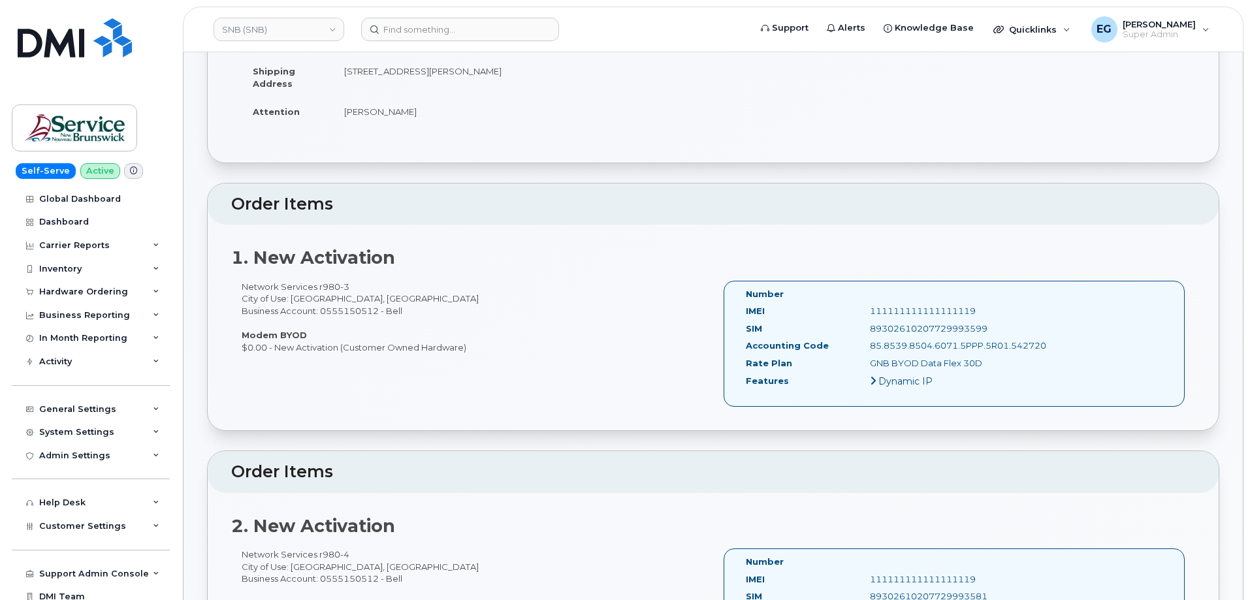
drag, startPoint x: 867, startPoint y: 313, endPoint x: 990, endPoint y: 326, distance: 124.1
click at [990, 326] on div "Number IMEI 111111111111111119 SIM [TECHNICAL_ID] Accounting Code 85.8539.8504.…" at bounding box center [885, 344] width 298 height 112
click at [1002, 329] on div "89302610207729993599" at bounding box center [947, 329] width 174 height 12
drag, startPoint x: 998, startPoint y: 333, endPoint x: 746, endPoint y: 315, distance: 252.1
click at [746, 315] on div "Number IMEI 111111111111111119 SIM [TECHNICAL_ID] Accounting Code 85.8539.8504.…" at bounding box center [885, 344] width 298 height 112
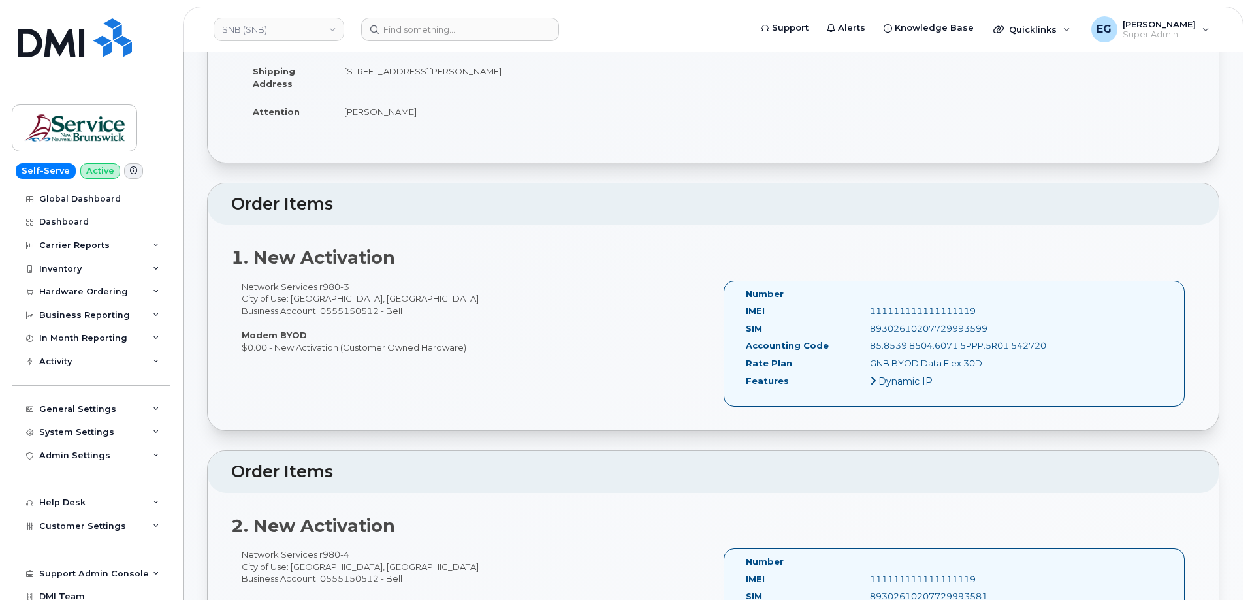
copy div "IMEI 111111111111111119 SIM [TECHNICAL_ID]"
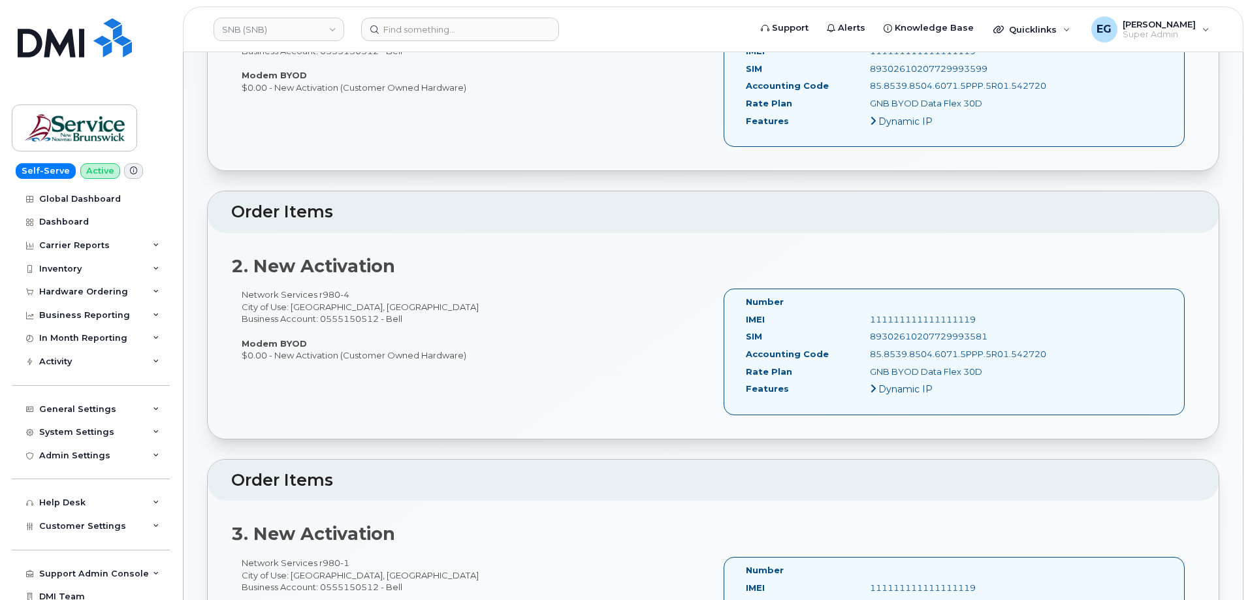
scroll to position [457, 0]
drag, startPoint x: 989, startPoint y: 336, endPoint x: 722, endPoint y: 319, distance: 268.3
click at [722, 319] on div "Number IMEI 111111111111111119 SIM [TECHNICAL_ID] Accounting Code 85.8539.8504.…" at bounding box center [954, 356] width 482 height 138
copy div "IMEI 111111111111111119 SIM [TECHNICAL_ID]"
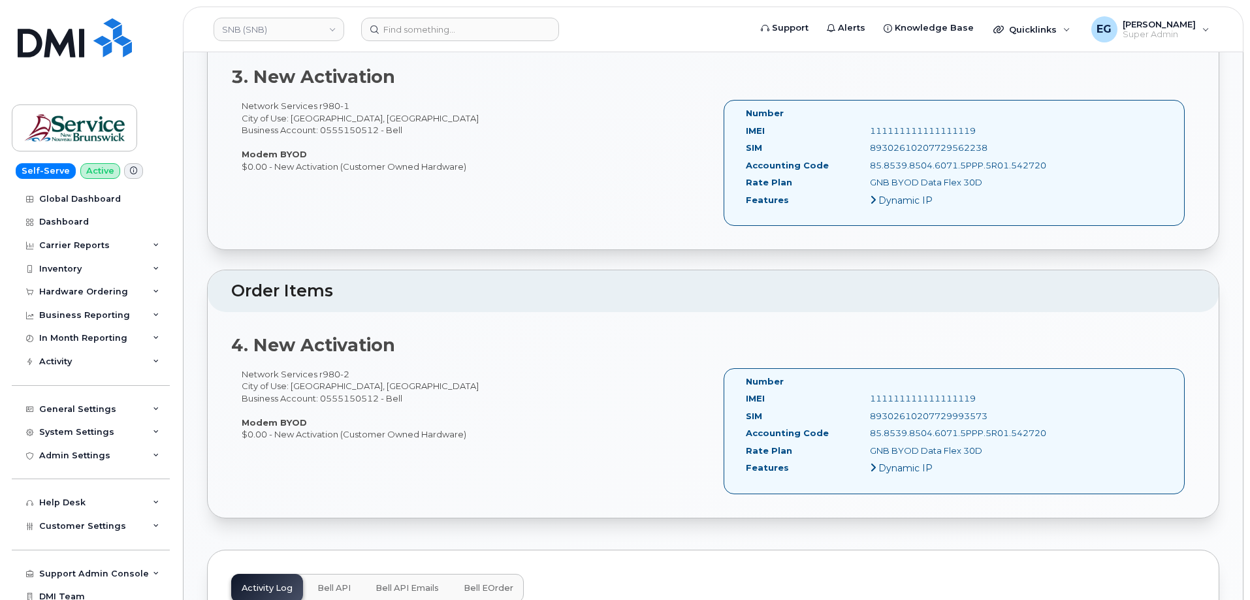
scroll to position [914, 0]
drag, startPoint x: 985, startPoint y: 146, endPoint x: 743, endPoint y: 131, distance: 242.7
click at [743, 132] on div "Number IMEI 111111111111111119 SIM [TECHNICAL_ID] Accounting Code 85.8539.8504.…" at bounding box center [885, 162] width 298 height 112
copy div "IMEI 111111111111111119 SIM [TECHNICAL_ID]"
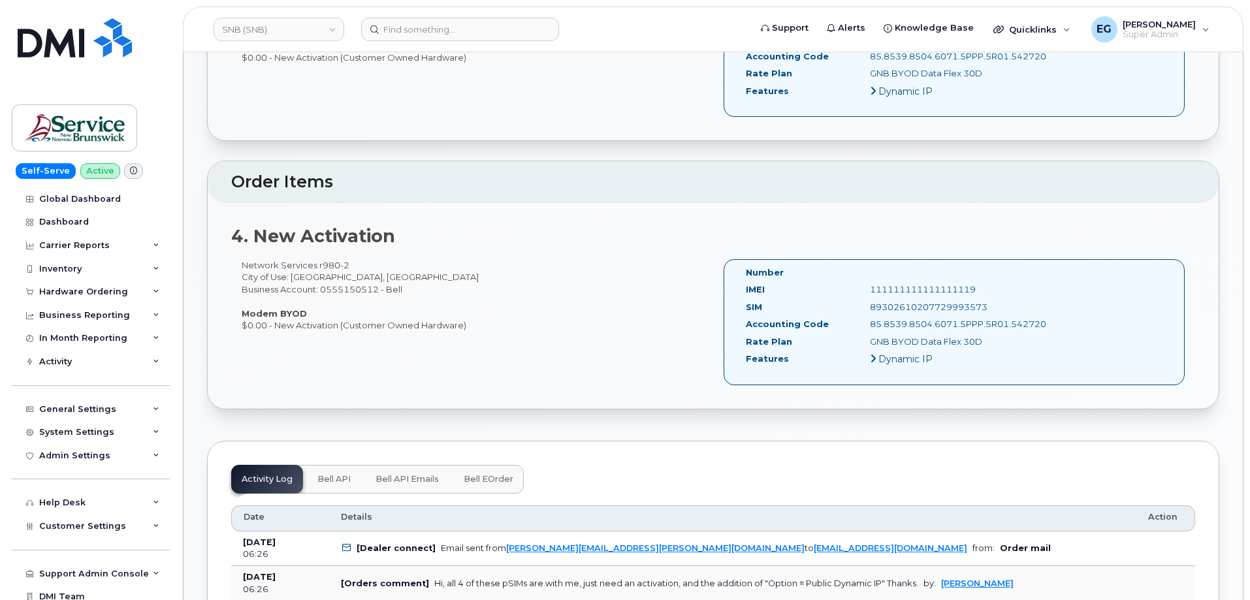
scroll to position [1045, 0]
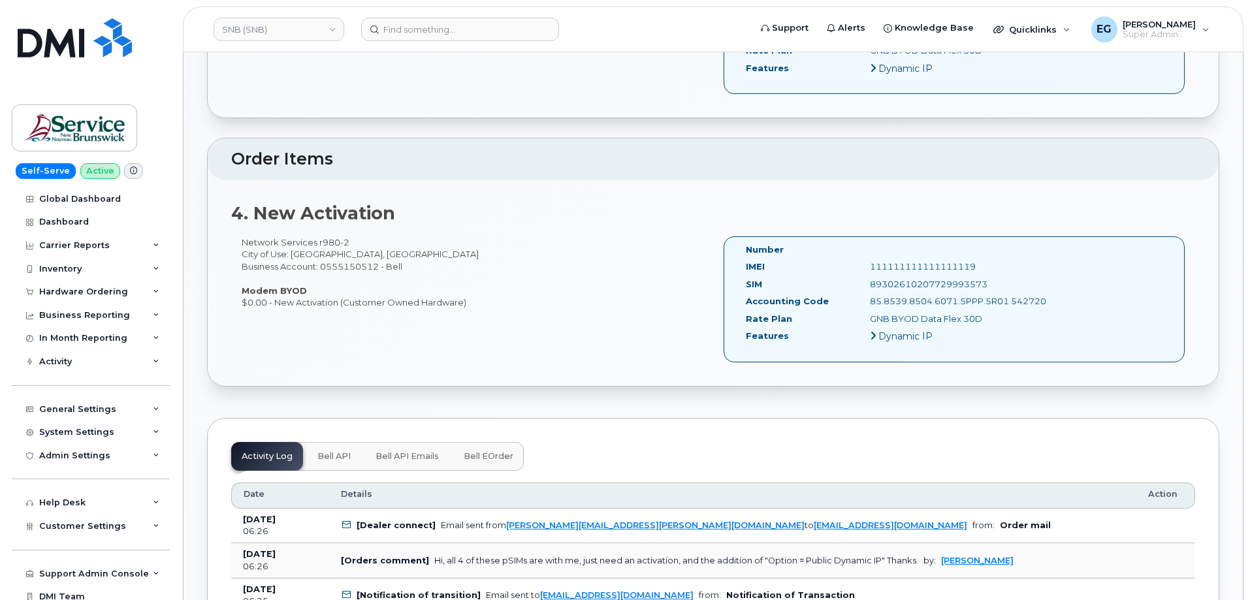
drag, startPoint x: 972, startPoint y: 285, endPoint x: 743, endPoint y: 266, distance: 229.3
click at [743, 266] on div "Number IMEI 111111111111111119 SIM [TECHNICAL_ID] Accounting Code 85.8539.8504.…" at bounding box center [885, 300] width 298 height 112
copy div "IMEI 111111111111111119 SIM [TECHNICAL_ID]"
